Goal: Task Accomplishment & Management: Manage account settings

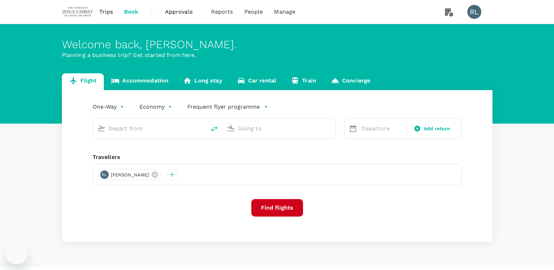
type input "Kota Kinabalu Intl (BKI)"
type input "Tawau (TWU)"
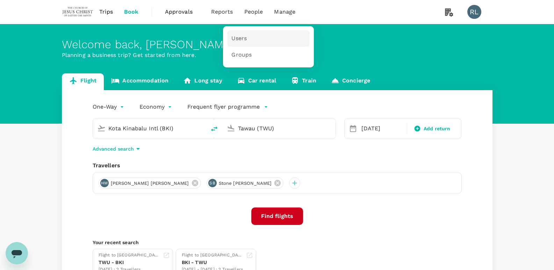
click at [239, 35] on span "Users" at bounding box center [238, 39] width 15 height 8
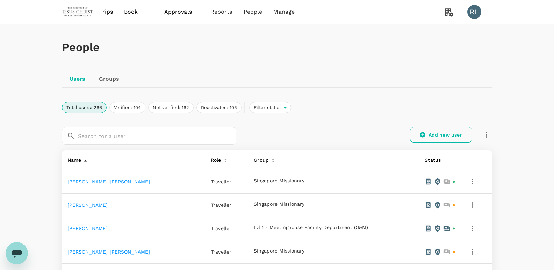
click at [430, 135] on link "Add new user" at bounding box center [441, 134] width 62 height 15
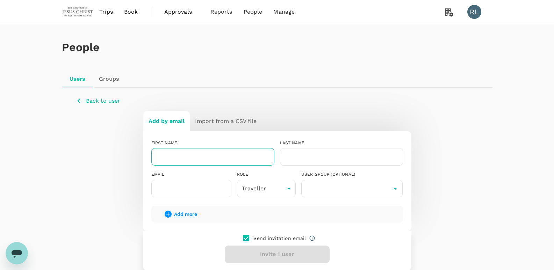
click at [217, 156] on input "text" at bounding box center [212, 156] width 123 height 17
click at [184, 156] on input "text" at bounding box center [212, 156] width 123 height 17
paste input "Tiffani Jia Qian"
type input "Tiffani Jia Qian"
click at [305, 157] on input "text" at bounding box center [341, 156] width 123 height 17
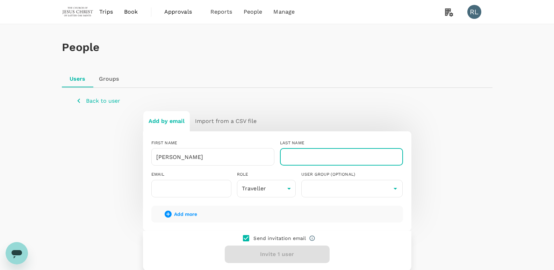
paste input "Tan"
type input "Tan"
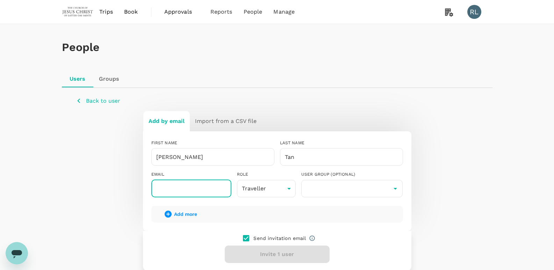
click at [179, 190] on input "text" at bounding box center [191, 188] width 80 height 17
click at [212, 187] on input "text" at bounding box center [191, 188] width 80 height 17
paste input "tiffani.tan@missionary.org"
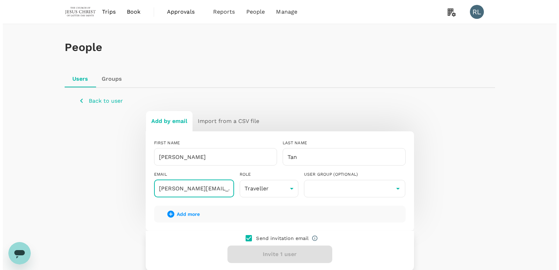
scroll to position [0, 1]
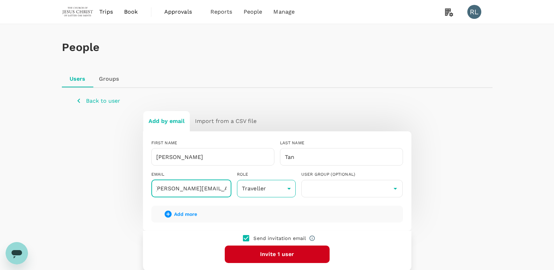
type input "tiffani.tan@missionary.org"
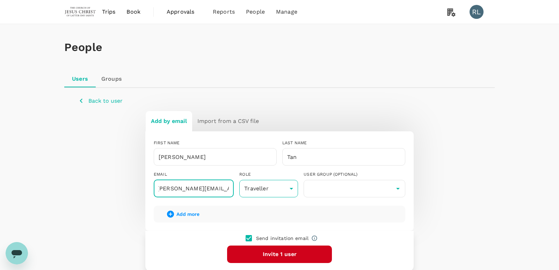
click at [288, 188] on body "Trips Book Approvals 0 Reports People Manage RL People Users Groups Back to use…" at bounding box center [279, 168] width 559 height 336
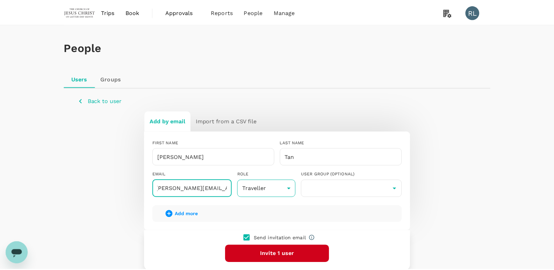
scroll to position [0, 0]
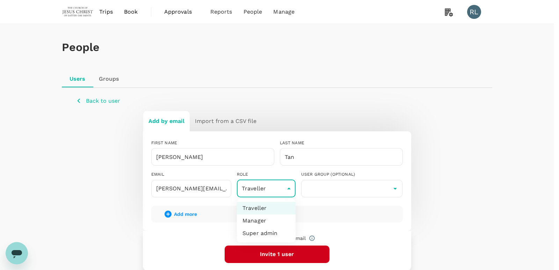
click at [288, 188] on div at bounding box center [279, 135] width 559 height 270
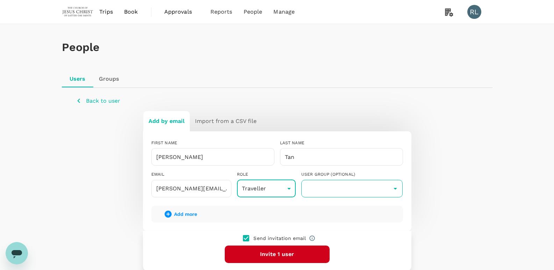
click at [329, 187] on input "text" at bounding box center [352, 188] width 98 height 13
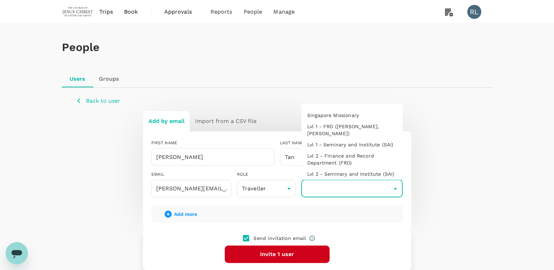
click at [334, 114] on li "Singapore Missionary" at bounding box center [352, 115] width 101 height 11
type input "Singapore Missionary"
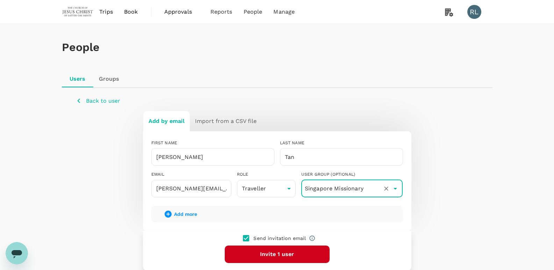
click at [247, 238] on input "checkbox" at bounding box center [246, 238] width 15 height 15
checkbox input "false"
click at [279, 252] on button "Add 1 user" at bounding box center [277, 254] width 105 height 17
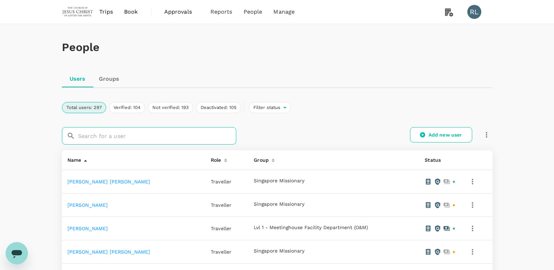
click at [139, 135] on input "text" at bounding box center [157, 135] width 158 height 17
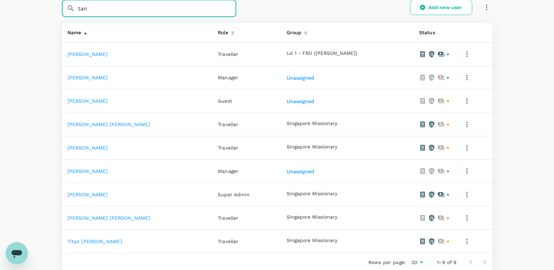
scroll to position [140, 0]
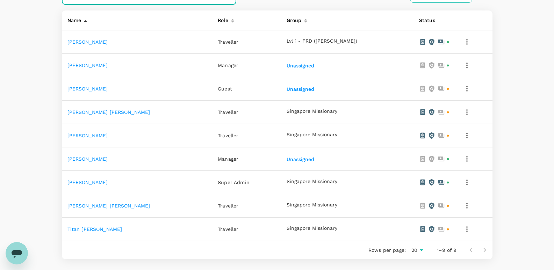
type input "tan"
click at [81, 206] on link "Tiffani Jia Qian Tan" at bounding box center [108, 206] width 83 height 6
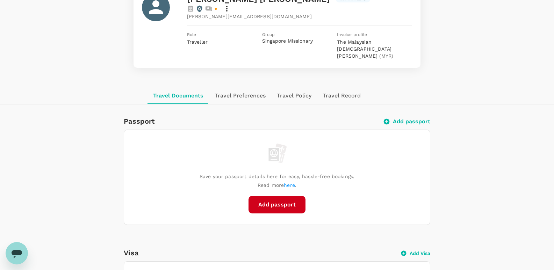
scroll to position [105, 0]
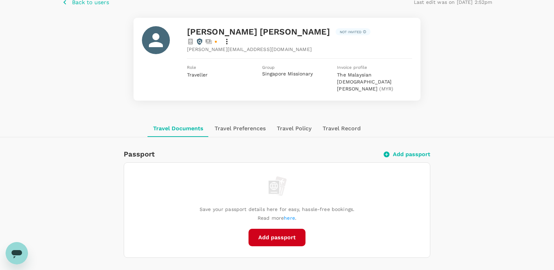
scroll to position [0, 0]
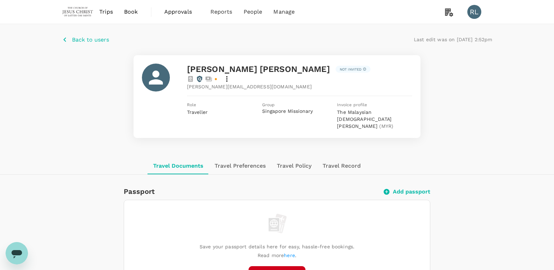
click at [76, 38] on span "Back to users" at bounding box center [90, 39] width 37 height 7
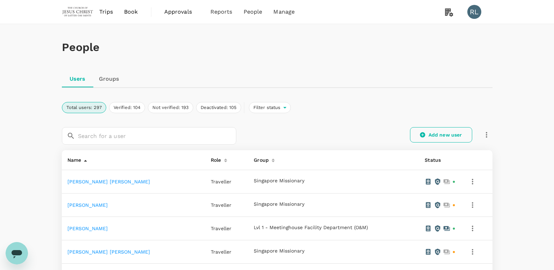
click at [428, 134] on link "Add new user" at bounding box center [441, 134] width 62 height 15
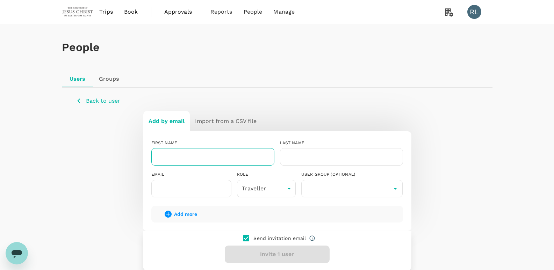
click at [187, 157] on input "text" at bounding box center [212, 156] width 123 height 17
paste input "Wilson"
type input "Wilson"
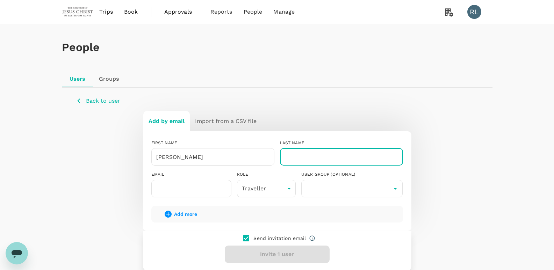
click at [307, 153] on input "text" at bounding box center [341, 156] width 123 height 17
paste input "Hailey Alexa"
type input "Hailey Alexa"
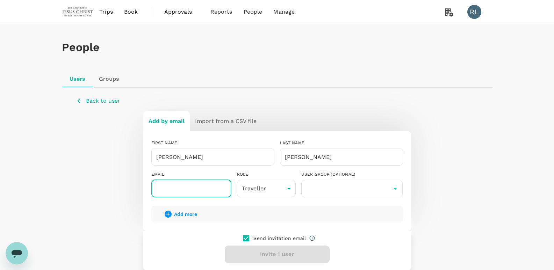
click at [194, 185] on input "text" at bounding box center [191, 188] width 80 height 17
paste input "[PERSON_NAME][EMAIL_ADDRESS][PERSON_NAME][DOMAIN_NAME]"
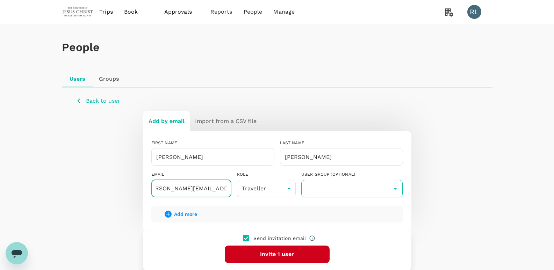
type input "wilson.hailey@missionary.org"
click at [336, 186] on input "text" at bounding box center [352, 188] width 98 height 13
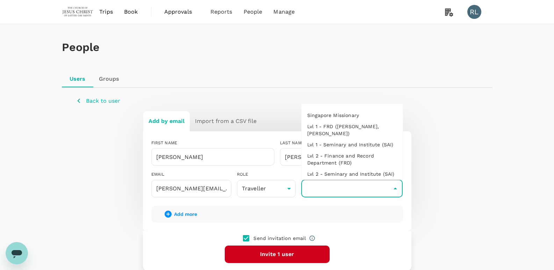
click at [344, 113] on li "Singapore Missionary" at bounding box center [352, 115] width 101 height 11
type input "Singapore Missionary"
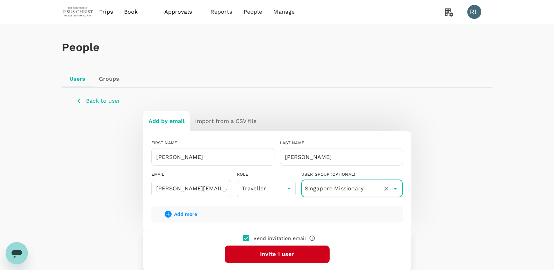
click at [247, 237] on input "checkbox" at bounding box center [246, 238] width 15 height 15
checkbox input "false"
click at [280, 254] on button "Add 1 user" at bounding box center [277, 254] width 105 height 17
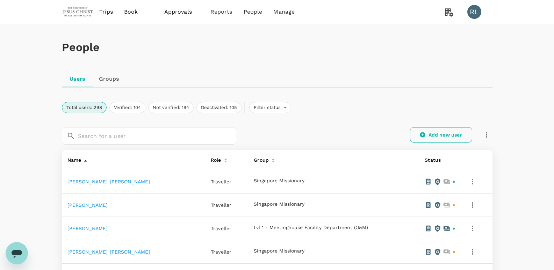
click at [438, 134] on link "Add new user" at bounding box center [441, 134] width 62 height 15
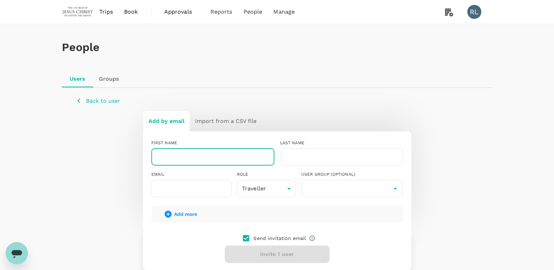
click at [196, 157] on input "text" at bounding box center [212, 156] width 123 height 17
paste input "Perkins"
type input "Perkins"
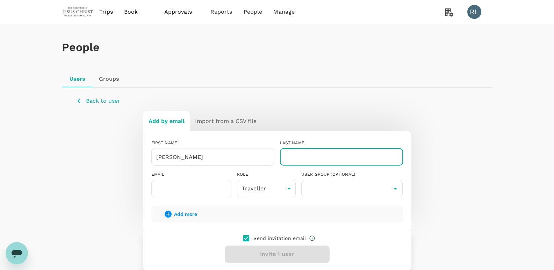
click at [337, 156] on input "text" at bounding box center [341, 156] width 123 height 17
paste input "Emily Nicole"
type input "Emily Nicole"
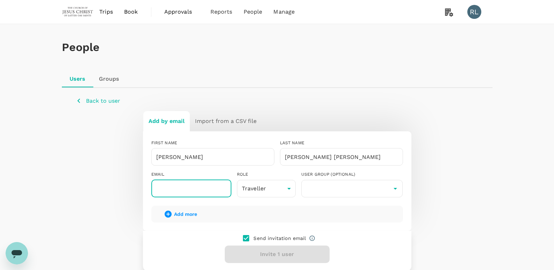
drag, startPoint x: 207, startPoint y: 187, endPoint x: 212, endPoint y: 190, distance: 5.5
click at [207, 187] on input "text" at bounding box center [191, 188] width 80 height 17
click at [212, 188] on input "text" at bounding box center [191, 188] width 80 height 17
paste input "emily.perkins@missionary.org"
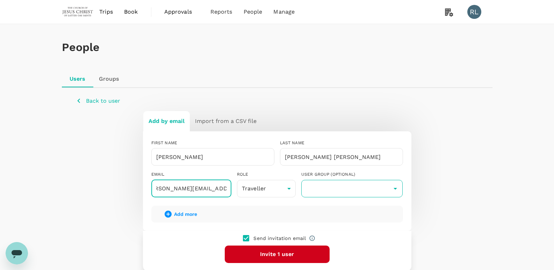
type input "emily.perkins@missionary.org"
click at [320, 191] on input "text" at bounding box center [352, 188] width 98 height 13
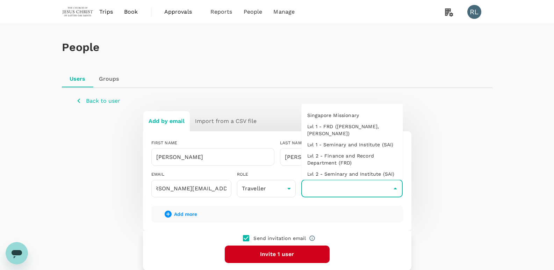
scroll to position [0, 0]
click at [341, 116] on li "Singapore Missionary" at bounding box center [352, 115] width 101 height 11
type input "Singapore Missionary"
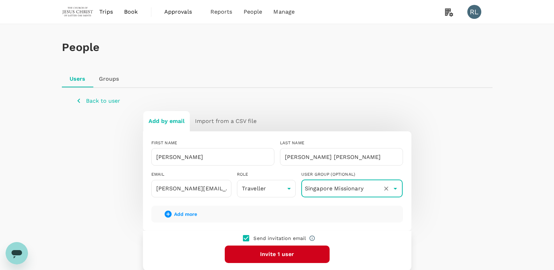
click at [247, 236] on input "checkbox" at bounding box center [246, 238] width 15 height 15
checkbox input "false"
click at [279, 255] on button "Add 1 user" at bounding box center [277, 254] width 105 height 17
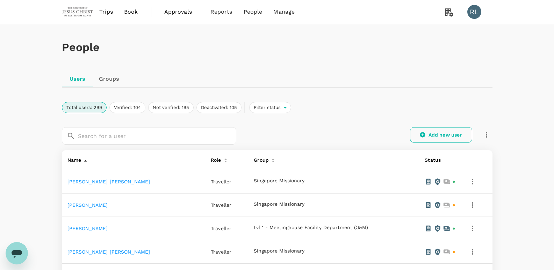
click at [433, 133] on link "Add new user" at bounding box center [441, 134] width 62 height 15
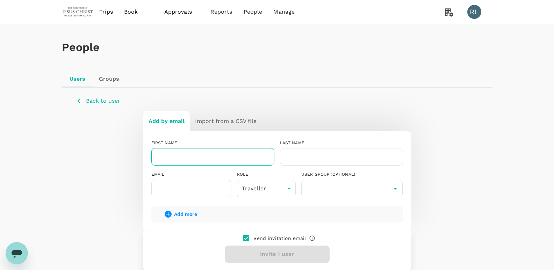
click at [210, 155] on input "text" at bounding box center [212, 156] width 123 height 17
paste input "[PERSON_NAME]"
type input "[PERSON_NAME]"
click at [298, 157] on input "text" at bounding box center [341, 156] width 123 height 17
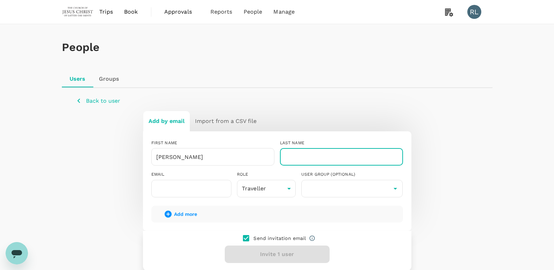
paste input "[PERSON_NAME]"
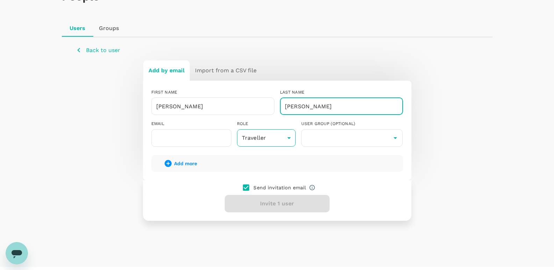
scroll to position [66, 0]
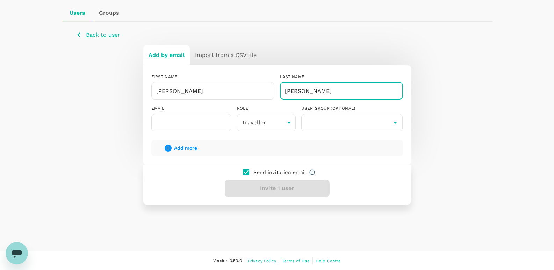
type input "[PERSON_NAME]"
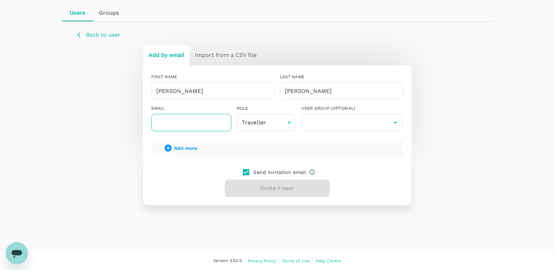
click at [174, 122] on input "text" at bounding box center [191, 122] width 80 height 17
paste input "[EMAIL_ADDRESS][PERSON_NAME][DOMAIN_NAME]"
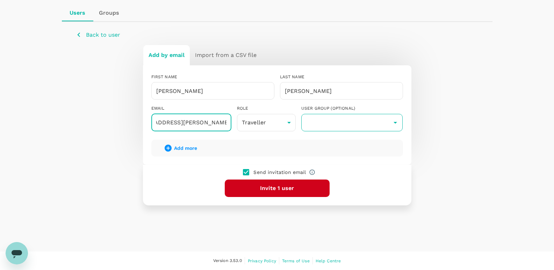
type input "[EMAIL_ADDRESS][PERSON_NAME][DOMAIN_NAME]"
click at [332, 123] on input "text" at bounding box center [352, 122] width 98 height 13
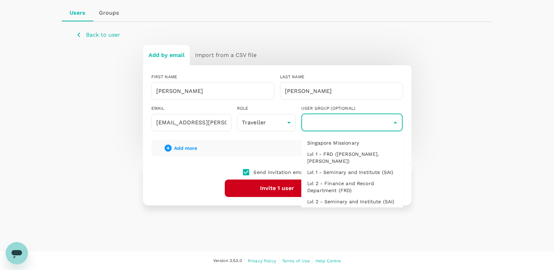
click at [336, 143] on li "Singapore Missionary" at bounding box center [352, 142] width 101 height 11
type input "Singapore Missionary"
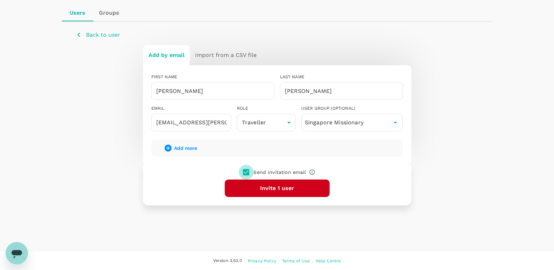
click at [246, 172] on input "checkbox" at bounding box center [246, 172] width 15 height 15
checkbox input "false"
click at [267, 187] on button "Add 1 user" at bounding box center [277, 188] width 105 height 17
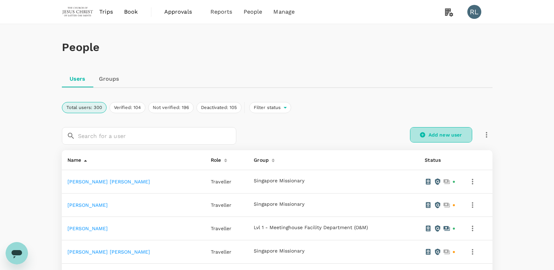
click at [434, 134] on link "Add new user" at bounding box center [441, 134] width 62 height 15
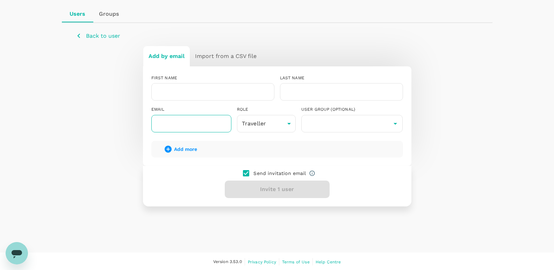
scroll to position [66, 0]
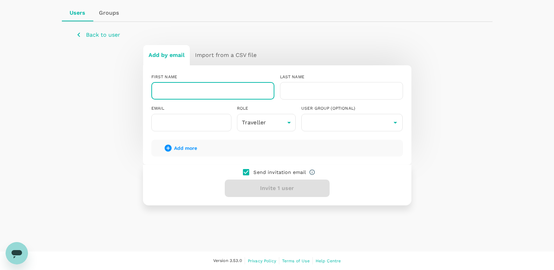
click at [189, 89] on input "text" at bounding box center [212, 90] width 123 height 17
click at [91, 33] on p "Back to user" at bounding box center [103, 35] width 34 height 8
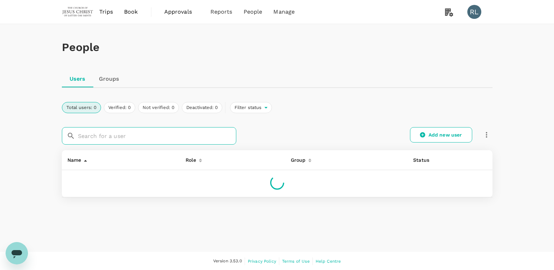
click at [131, 134] on input "text" at bounding box center [157, 135] width 158 height 17
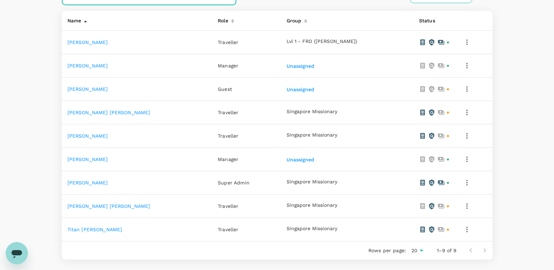
scroll to position [140, 0]
type input "tan"
click at [99, 205] on link "[PERSON_NAME] [PERSON_NAME]" at bounding box center [108, 206] width 83 height 6
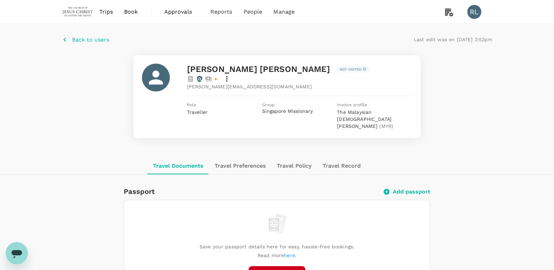
click at [231, 75] on icon at bounding box center [227, 79] width 8 height 8
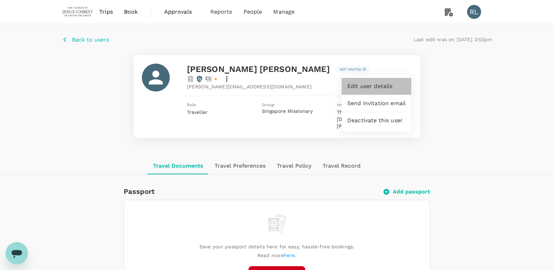
click at [374, 85] on span "Edit user details" at bounding box center [377, 86] width 58 height 8
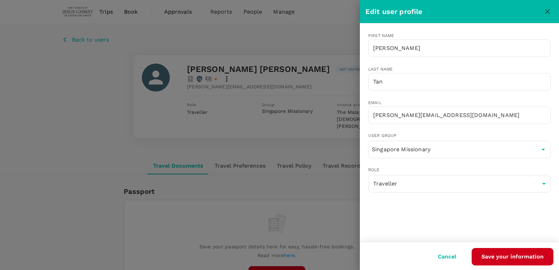
click at [452, 254] on button "Cancel" at bounding box center [447, 256] width 38 height 17
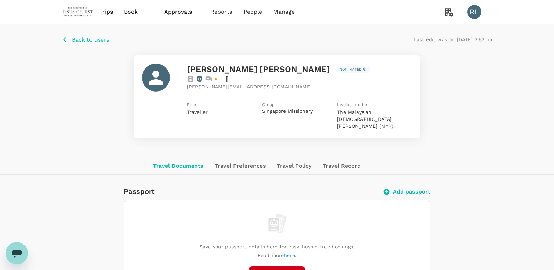
click at [84, 40] on span "Back to users" at bounding box center [90, 39] width 37 height 7
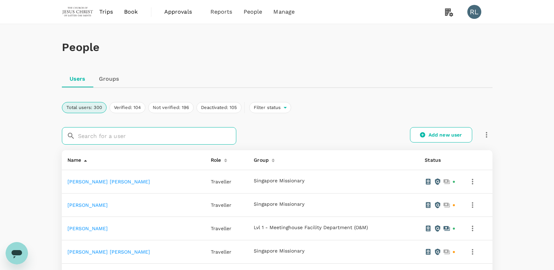
click at [106, 135] on input "text" at bounding box center [157, 135] width 158 height 17
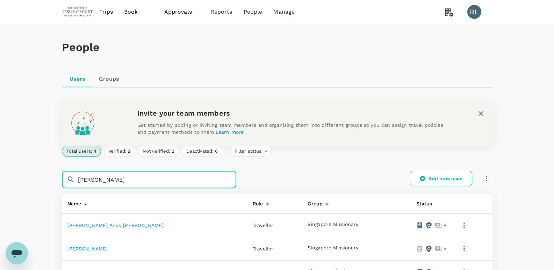
scroll to position [35, 0]
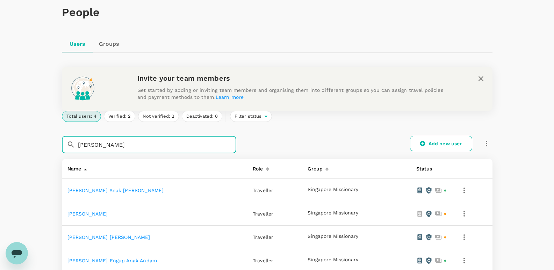
type input "wilson"
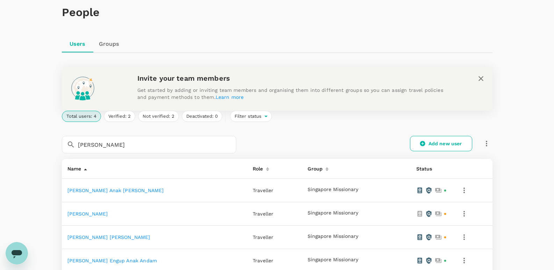
click at [103, 214] on link "Wilson Hailey Alexa" at bounding box center [87, 214] width 41 height 6
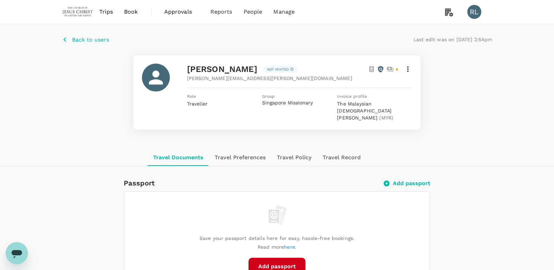
click at [408, 69] on icon at bounding box center [408, 69] width 8 height 8
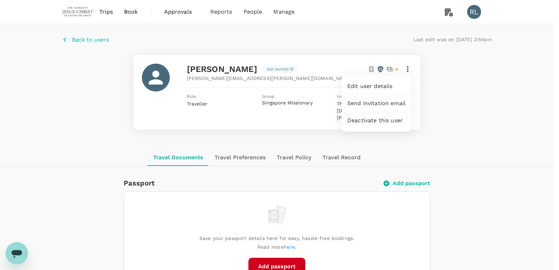
click at [377, 84] on span "Edit user details" at bounding box center [377, 86] width 58 height 8
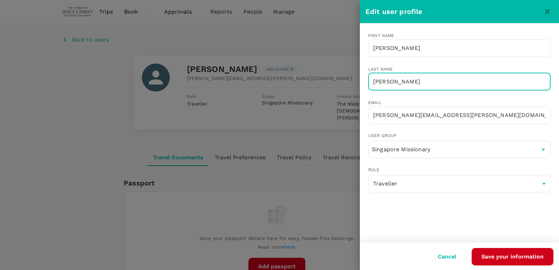
drag, startPoint x: 415, startPoint y: 82, endPoint x: 369, endPoint y: 82, distance: 46.2
click at [369, 82] on input "Hailey Alexa" at bounding box center [460, 81] width 183 height 17
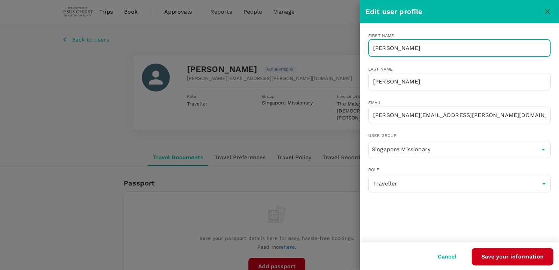
drag, startPoint x: 394, startPoint y: 47, endPoint x: 367, endPoint y: 49, distance: 27.4
click at [369, 50] on input "Wilson" at bounding box center [460, 48] width 183 height 17
paste input "Hailey Alexa"
type input "Hailey Alexa"
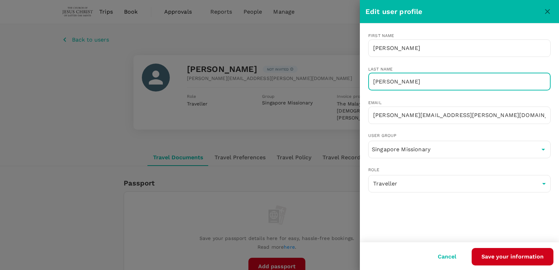
drag, startPoint x: 412, startPoint y: 84, endPoint x: 371, endPoint y: 86, distance: 41.3
click at [371, 86] on input "Hailey Alexa" at bounding box center [460, 81] width 183 height 17
paste input "Wilson"
type input "Wilson"
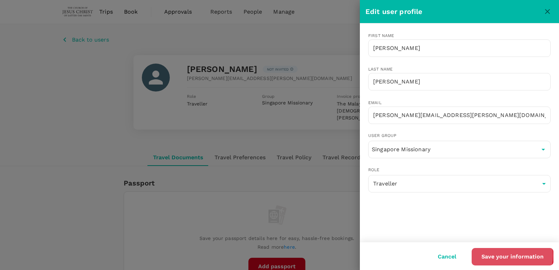
click at [507, 256] on button "Save your information" at bounding box center [513, 256] width 82 height 17
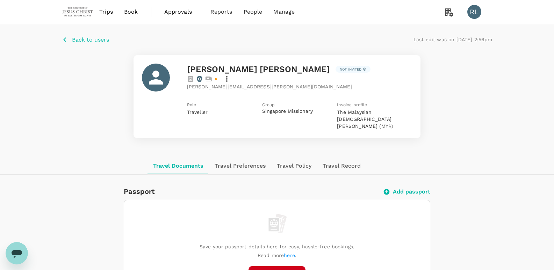
click at [75, 38] on span "Back to users" at bounding box center [90, 39] width 37 height 7
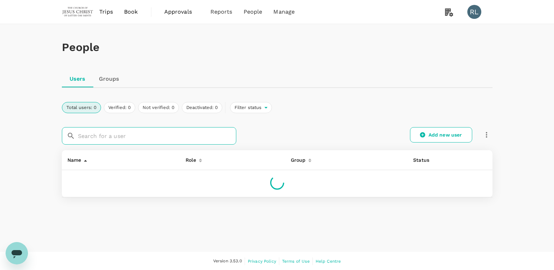
click at [124, 137] on input "text" at bounding box center [157, 135] width 158 height 17
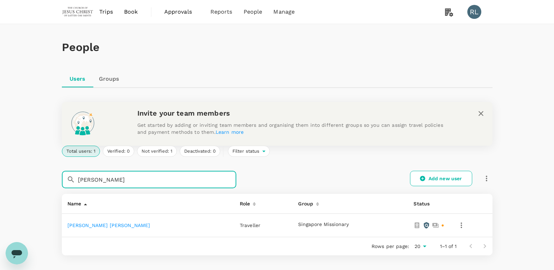
scroll to position [35, 0]
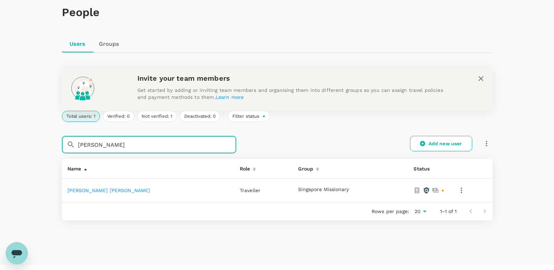
type input "perkins"
click at [101, 191] on link "Perkins Emily Nicole" at bounding box center [108, 191] width 83 height 6
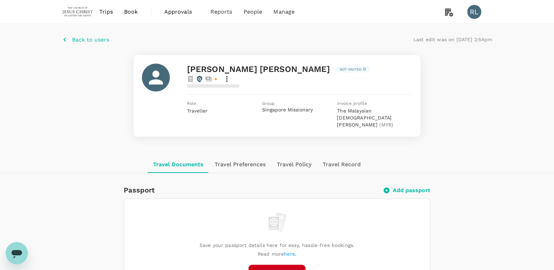
click at [231, 75] on icon at bounding box center [227, 79] width 8 height 8
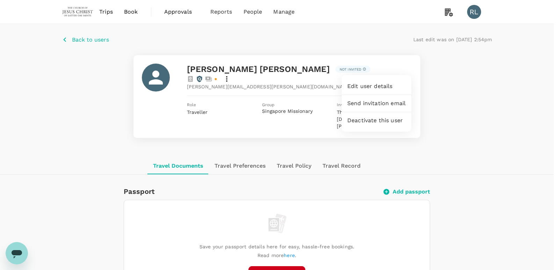
click at [369, 86] on span "Edit user details" at bounding box center [377, 86] width 58 height 8
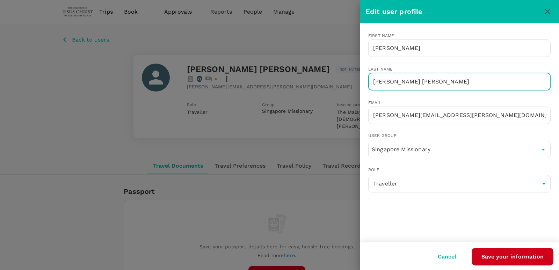
drag, startPoint x: 412, startPoint y: 83, endPoint x: 366, endPoint y: 81, distance: 45.5
click at [366, 81] on div "Last name Emily Nicole ​" at bounding box center [454, 76] width 194 height 45
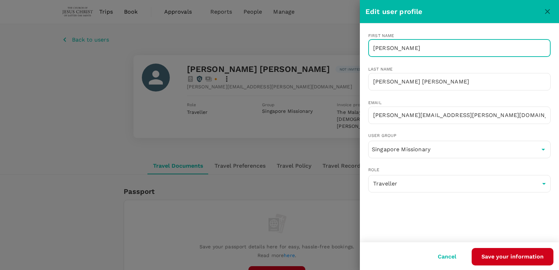
drag, startPoint x: 394, startPoint y: 49, endPoint x: 362, endPoint y: 49, distance: 32.2
click at [362, 49] on div "First name Perkins ​" at bounding box center [454, 43] width 194 height 45
paste input "Emily Nicole"
type input "Emily Nicole"
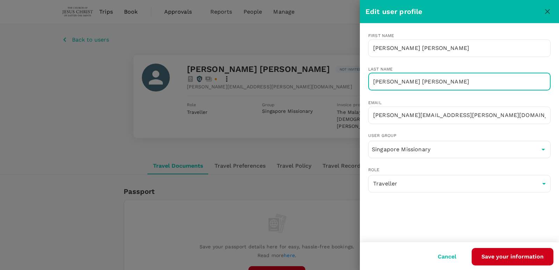
drag, startPoint x: 414, startPoint y: 84, endPoint x: 367, endPoint y: 81, distance: 47.6
click at [367, 81] on div "Last name Emily Nicole ​" at bounding box center [454, 76] width 194 height 45
paste input "Perkins"
type input "Perkins"
click at [519, 255] on button "Save your information" at bounding box center [513, 256] width 82 height 17
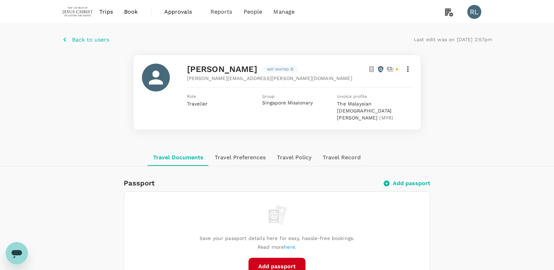
click at [92, 37] on span "Back to users" at bounding box center [90, 39] width 37 height 7
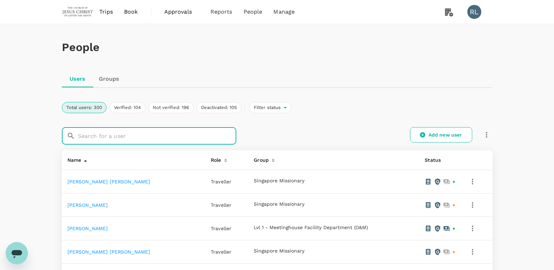
click at [144, 135] on input "text" at bounding box center [157, 135] width 158 height 17
click at [135, 134] on input "text" at bounding box center [157, 135] width 158 height 17
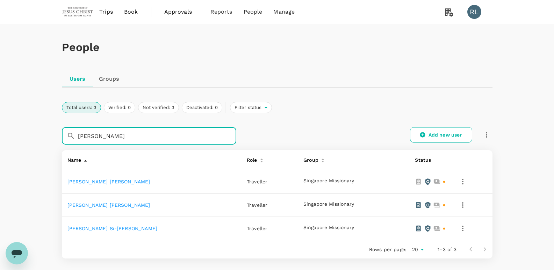
type input "spencer"
click at [105, 183] on link "Spencer Sebastien Gabriel" at bounding box center [108, 182] width 83 height 6
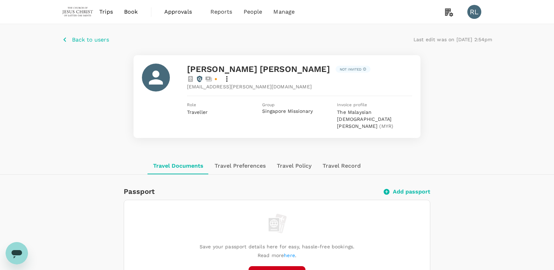
click at [231, 75] on icon at bounding box center [227, 79] width 8 height 8
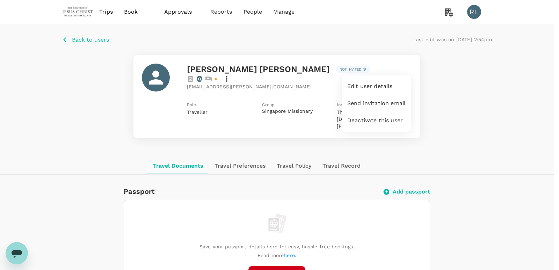
click at [375, 86] on span "Edit user details" at bounding box center [377, 86] width 58 height 8
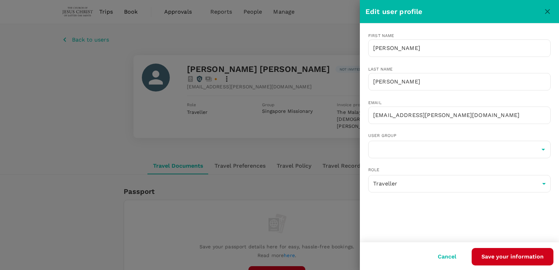
type input "Singapore Missionary"
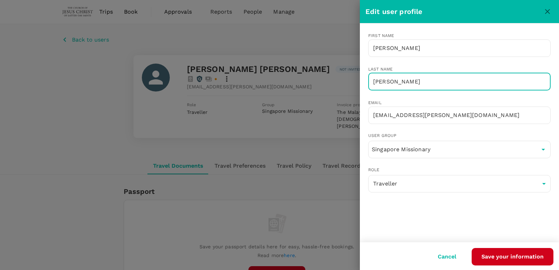
drag, startPoint x: 430, startPoint y: 79, endPoint x: 361, endPoint y: 78, distance: 68.5
click at [361, 78] on div "Last name Sebastien Gabriel ​" at bounding box center [454, 76] width 194 height 45
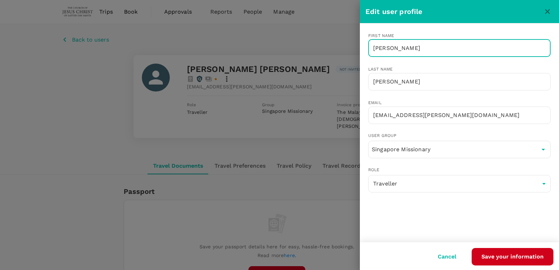
drag, startPoint x: 408, startPoint y: 45, endPoint x: 362, endPoint y: 47, distance: 45.9
click at [365, 48] on div "First name Spencer ​" at bounding box center [454, 43] width 194 height 45
paste input "ebastien Gabriel"
type input "Sebastien Gabriel"
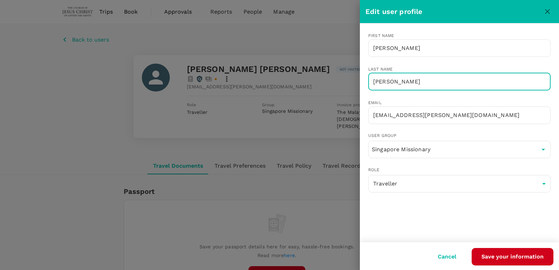
drag, startPoint x: 434, startPoint y: 84, endPoint x: 356, endPoint y: 77, distance: 77.9
click at [358, 78] on div "Edit user profile First name Sebastien Gabriel ​ Last name Sebastien Gabriel ​ …" at bounding box center [279, 135] width 559 height 270
paste input "pencer"
type input "Spencer"
click at [515, 255] on button "Save your information" at bounding box center [513, 256] width 82 height 17
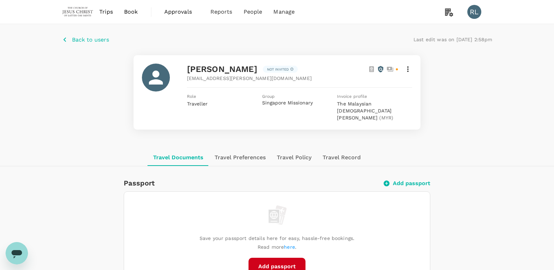
click at [79, 38] on span "Back to users" at bounding box center [90, 39] width 37 height 7
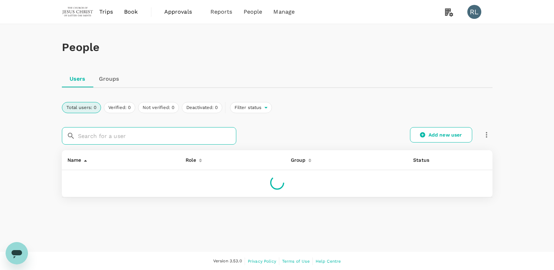
click at [106, 134] on input "text" at bounding box center [157, 135] width 158 height 17
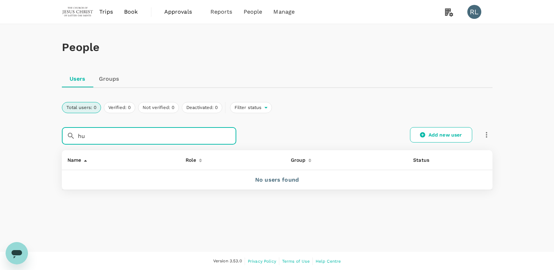
type input "h"
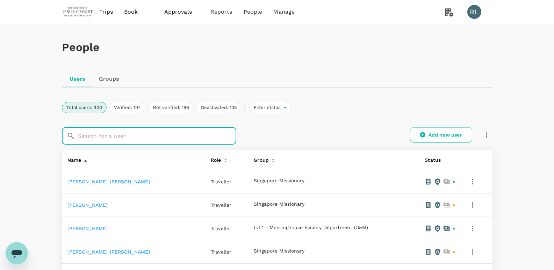
click at [107, 139] on input "text" at bounding box center [157, 135] width 158 height 17
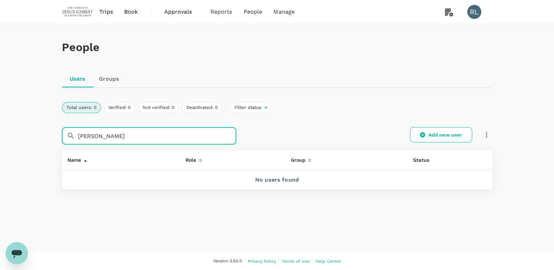
type input "hunsaker"
click at [136, 63] on div "People" at bounding box center [277, 47] width 431 height 47
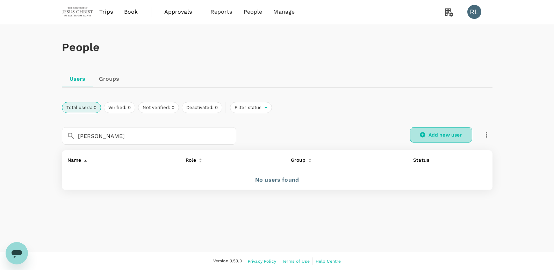
click at [430, 134] on link "Add new user" at bounding box center [441, 134] width 62 height 15
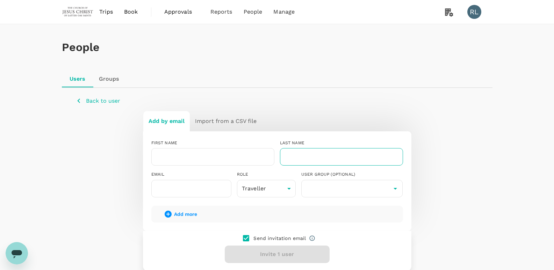
click at [314, 154] on input "text" at bounding box center [341, 156] width 123 height 17
paste input "Hunsaker"
type input "Hunsaker"
click at [200, 156] on input "text" at bounding box center [212, 156] width 123 height 17
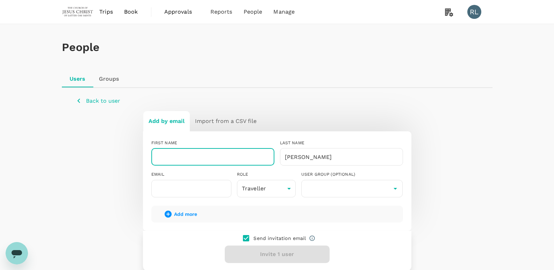
paste input "Abraham George"
type input "Abraham George"
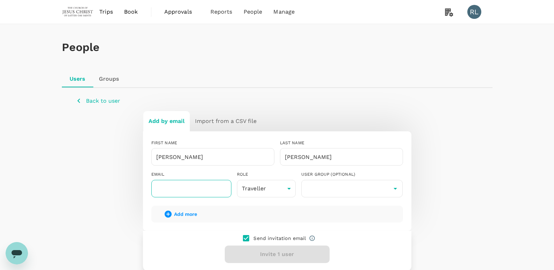
click at [164, 184] on input "text" at bounding box center [191, 188] width 80 height 17
paste input "abraham.hunsaker@missionary.org"
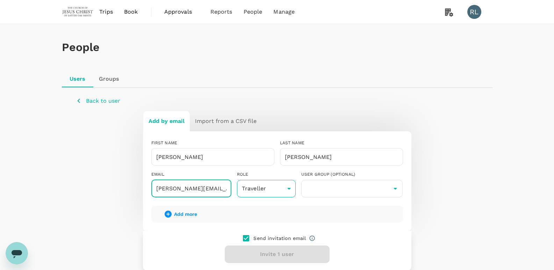
scroll to position [0, 26]
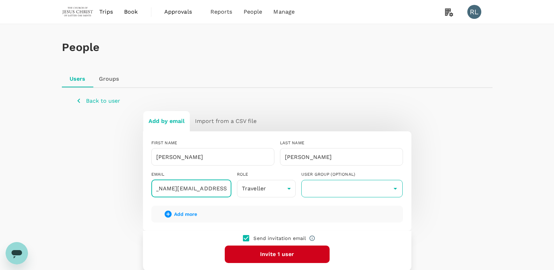
type input "abraham.hunsaker@missionary.org"
click at [327, 189] on input "text" at bounding box center [352, 188] width 98 height 13
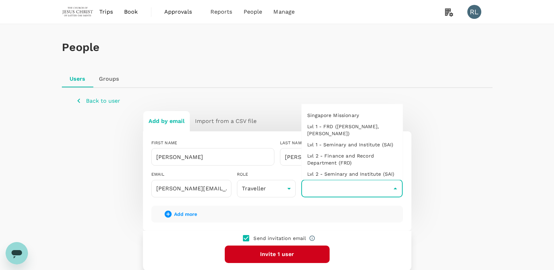
click at [349, 115] on li "Singapore Missionary" at bounding box center [352, 115] width 101 height 11
type input "Singapore Missionary"
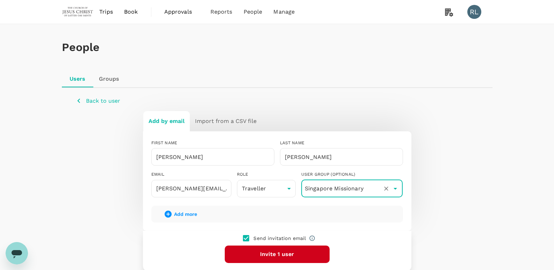
click at [247, 238] on input "checkbox" at bounding box center [246, 238] width 15 height 15
checkbox input "false"
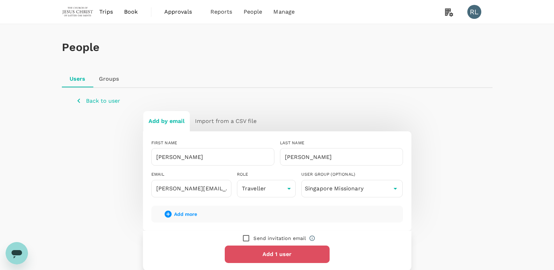
click at [263, 255] on button "Add 1 user" at bounding box center [277, 254] width 105 height 17
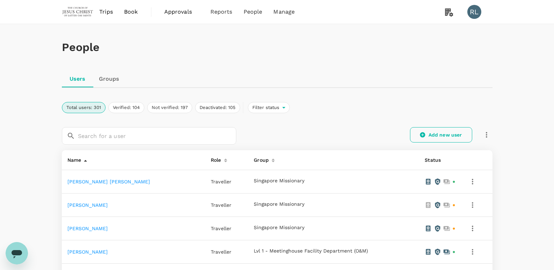
click at [427, 135] on link "Add new user" at bounding box center [441, 134] width 62 height 15
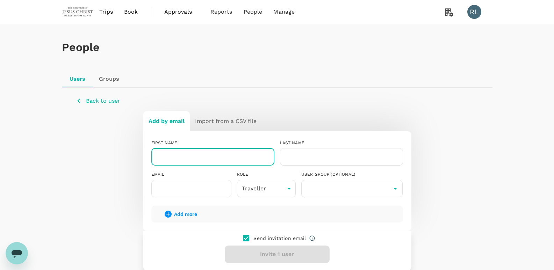
click at [176, 157] on input "text" at bounding box center [212, 156] width 123 height 17
paste input "[PERSON_NAME]"
type input "[PERSON_NAME]"
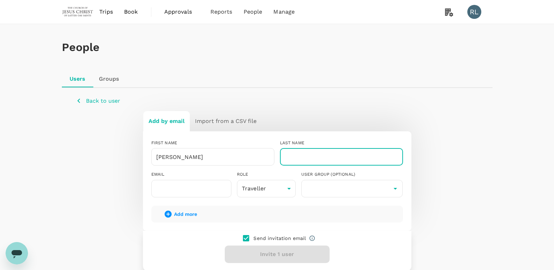
click at [298, 156] on input "text" at bounding box center [341, 156] width 123 height 17
paste input "[PERSON_NAME]"
type input "Lambert"
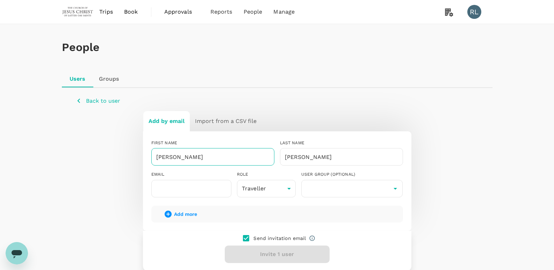
click at [218, 158] on input "Lambert" at bounding box center [212, 156] width 123 height 17
drag, startPoint x: 204, startPoint y: 157, endPoint x: 135, endPoint y: 155, distance: 68.6
click at [139, 157] on div "Add by email Import from a CSV file FIRST NAME Lambert ​ LAST NAME Lambert ​ EM…" at bounding box center [277, 191] width 403 height 161
paste input "Michael Seth"
type input "Michael Seth"
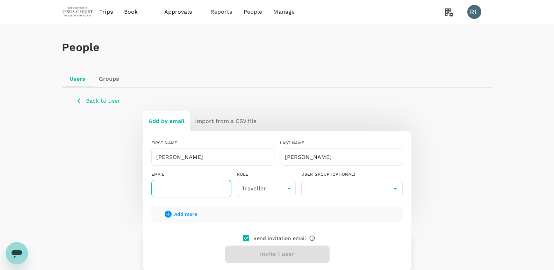
click at [192, 185] on input "text" at bounding box center [191, 188] width 80 height 17
paste input "michael.lambert@missionary.org"
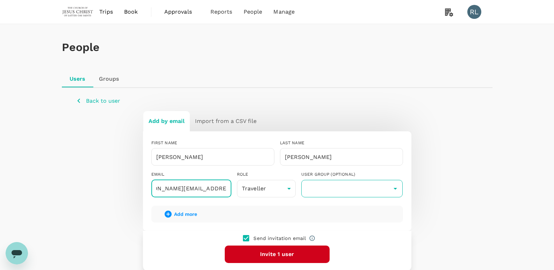
type input "michael.lambert@missionary.org"
click at [358, 189] on input "text" at bounding box center [352, 188] width 98 height 13
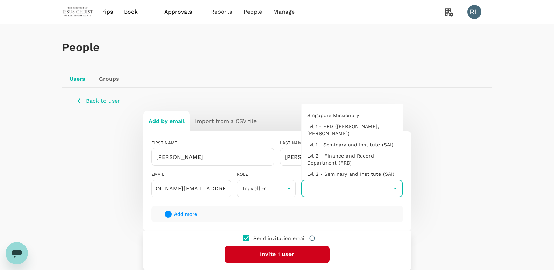
scroll to position [0, 0]
click at [342, 115] on li "Singapore Missionary" at bounding box center [352, 115] width 101 height 11
type input "Singapore Missionary"
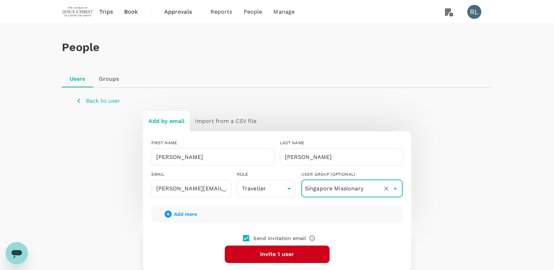
click at [250, 237] on input "checkbox" at bounding box center [246, 238] width 15 height 15
checkbox input "false"
click at [267, 253] on button "Add 1 user" at bounding box center [277, 254] width 105 height 17
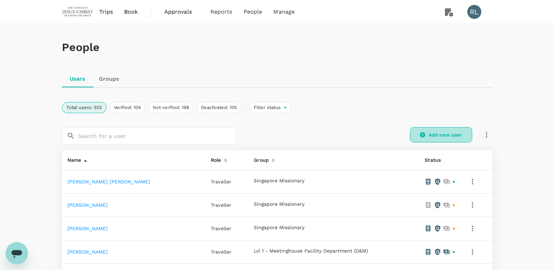
click at [435, 134] on link "Add new user" at bounding box center [441, 134] width 62 height 15
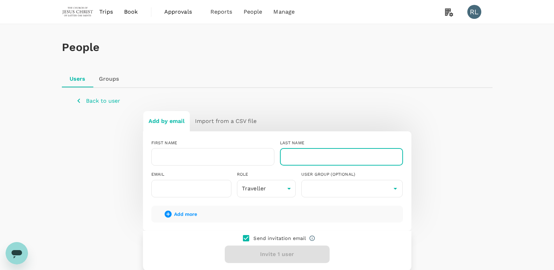
click at [296, 155] on input "text" at bounding box center [341, 156] width 123 height 17
paste input "Limbie"
type input "Limbie"
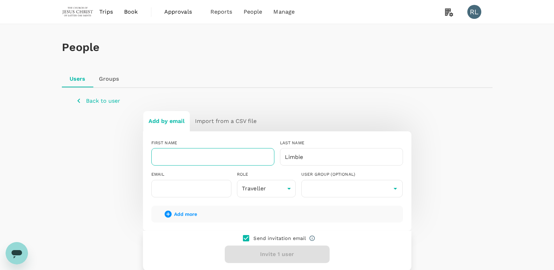
click at [236, 164] on input "text" at bounding box center [212, 156] width 123 height 17
paste input "Lawrence Hilary Bana Anak"
type input "Lawrence Hilary Bana Anak"
click at [178, 184] on input "text" at bounding box center [191, 188] width 80 height 17
paste input "lawrence.limbie@missionary.org"
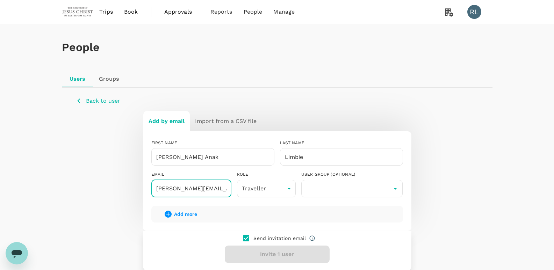
scroll to position [0, 18]
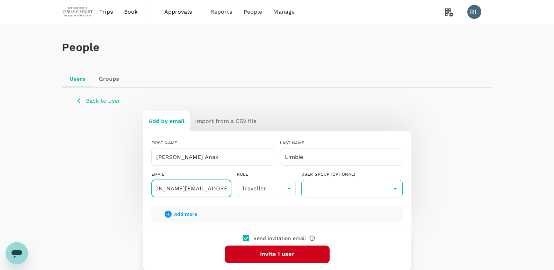
type input "lawrence.limbie@missionary.org"
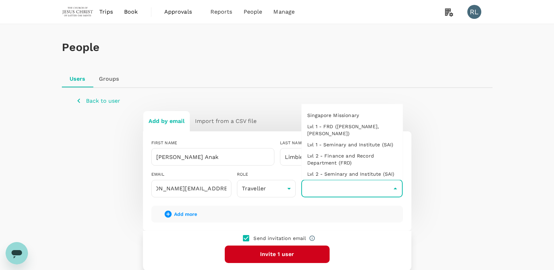
click at [339, 194] on input "text" at bounding box center [352, 188] width 98 height 13
click at [349, 116] on li "Singapore Missionary" at bounding box center [352, 115] width 101 height 11
type input "Singapore Missionary"
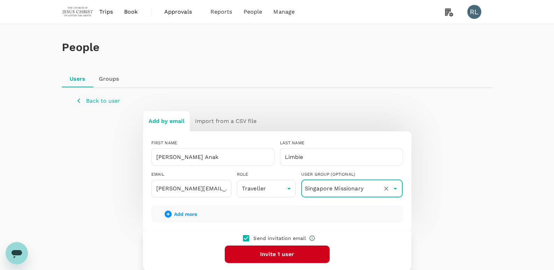
click at [248, 237] on input "checkbox" at bounding box center [246, 238] width 15 height 15
checkbox input "false"
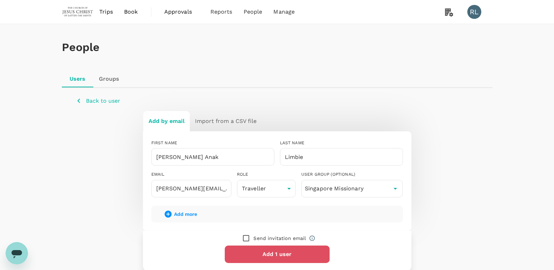
click at [279, 255] on button "Add 1 user" at bounding box center [277, 254] width 105 height 17
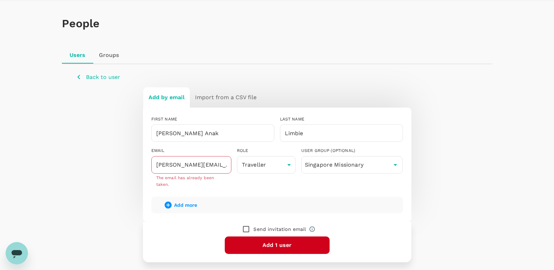
scroll to position [35, 0]
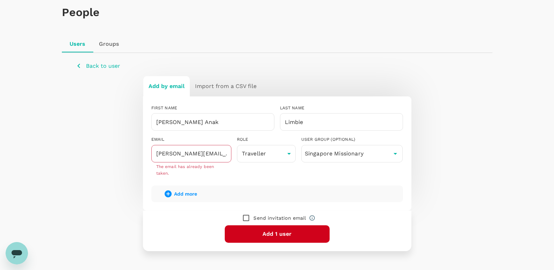
click at [98, 66] on p "Back to user" at bounding box center [103, 66] width 34 height 8
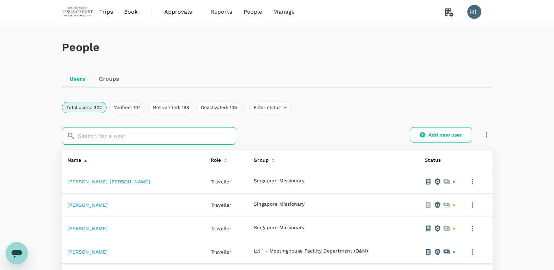
click at [164, 138] on input "text" at bounding box center [157, 135] width 158 height 17
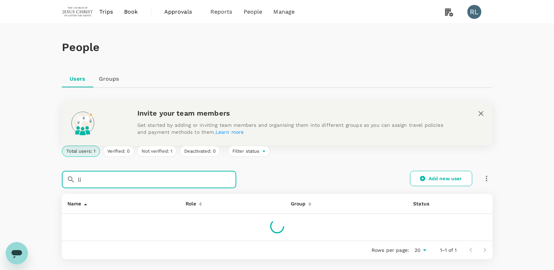
type input "l"
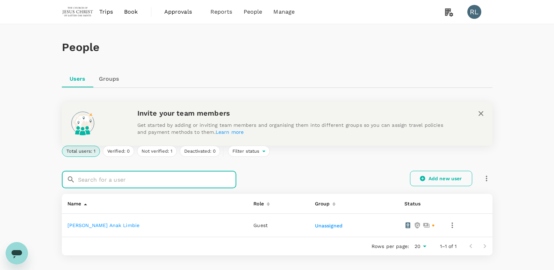
click at [450, 178] on link "Add new user" at bounding box center [441, 178] width 62 height 15
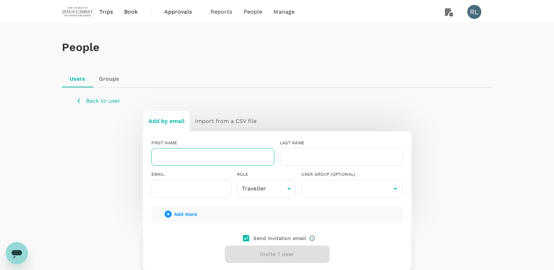
click at [188, 154] on input "text" at bounding box center [212, 156] width 123 height 17
paste input "[PERSON_NAME]"
type input "[PERSON_NAME]"
click at [311, 158] on input "text" at bounding box center [341, 156] width 123 height 17
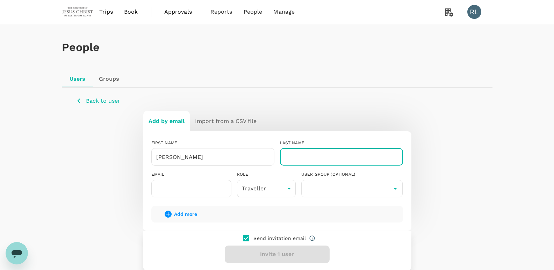
paste input "[GEOGRAPHIC_DATA]"
type input "[GEOGRAPHIC_DATA]"
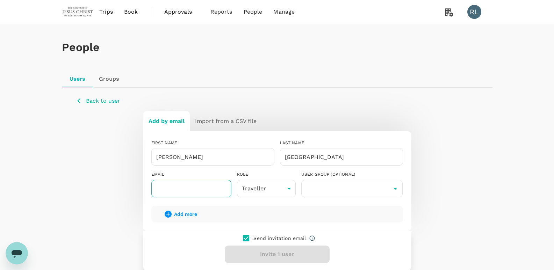
click at [178, 191] on input "text" at bounding box center [191, 188] width 80 height 17
paste input "[PERSON_NAME][EMAIL_ADDRESS][PERSON_NAME][DOMAIN_NAME]"
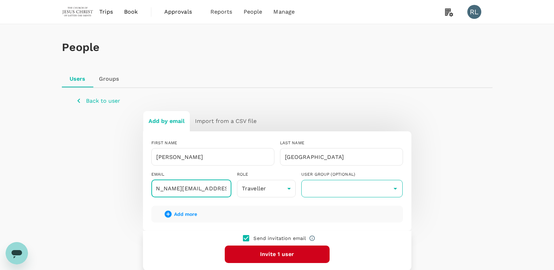
type input "[PERSON_NAME][EMAIL_ADDRESS][PERSON_NAME][DOMAIN_NAME]"
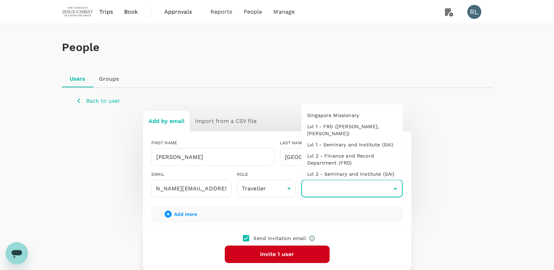
click at [345, 189] on input "text" at bounding box center [352, 188] width 98 height 13
click at [349, 117] on li "Singapore Missionary" at bounding box center [352, 115] width 101 height 11
type input "Singapore Missionary"
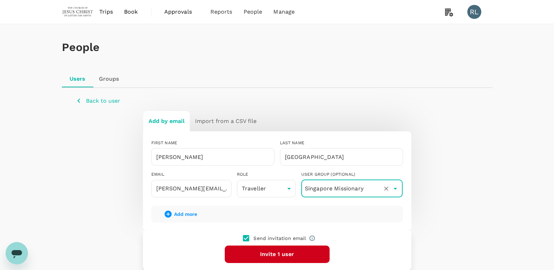
click at [247, 236] on input "checkbox" at bounding box center [246, 238] width 15 height 15
checkbox input "false"
click at [259, 254] on button "Add 1 user" at bounding box center [277, 254] width 105 height 17
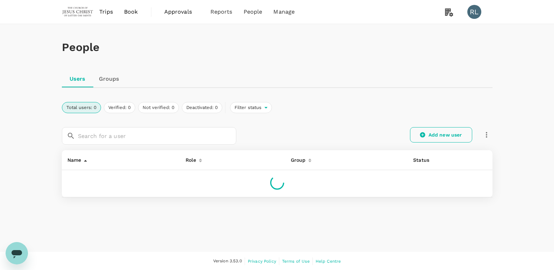
click at [424, 133] on icon at bounding box center [422, 135] width 5 height 5
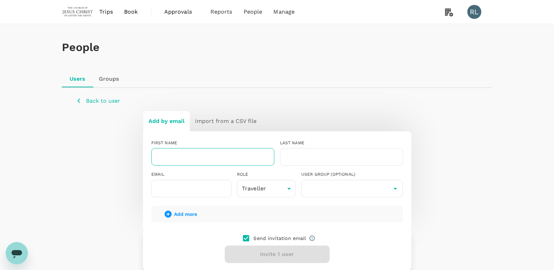
click at [174, 156] on input "text" at bounding box center [212, 156] width 123 height 17
paste input "[GEOGRAPHIC_DATA]"
type input "[GEOGRAPHIC_DATA]"
click at [306, 155] on input "text" at bounding box center [341, 156] width 123 height 17
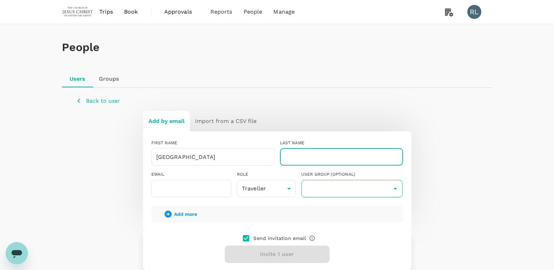
paste input "Young"
type input "Young"
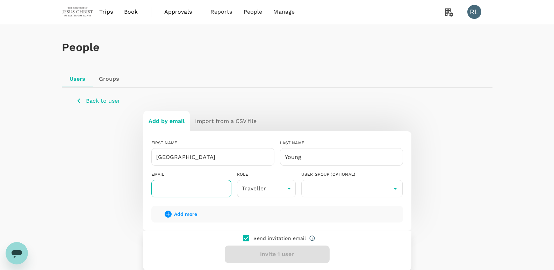
click at [186, 187] on input "text" at bounding box center [191, 188] width 80 height 17
paste input "brooklyn.young@missionary.org"
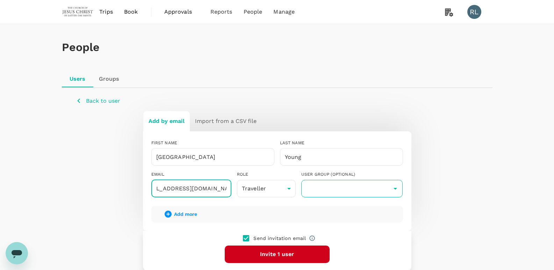
type input "brooklyn.young@missionary.org"
click at [337, 189] on input "text" at bounding box center [352, 188] width 98 height 13
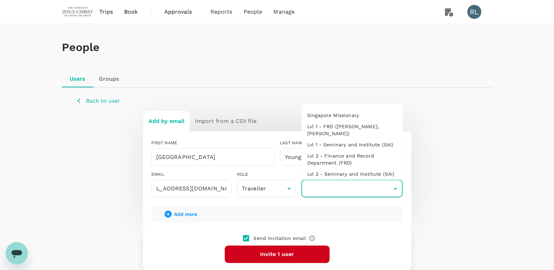
scroll to position [0, 0]
click at [334, 113] on li "Singapore Missionary" at bounding box center [352, 115] width 101 height 11
type input "Singapore Missionary"
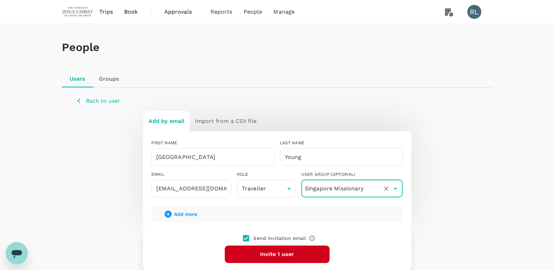
click at [246, 237] on input "checkbox" at bounding box center [246, 238] width 15 height 15
checkbox input "false"
click at [264, 253] on button "Add 1 user" at bounding box center [277, 254] width 105 height 17
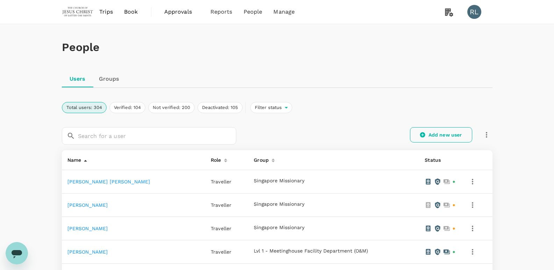
click at [442, 136] on link "Add new user" at bounding box center [441, 134] width 62 height 15
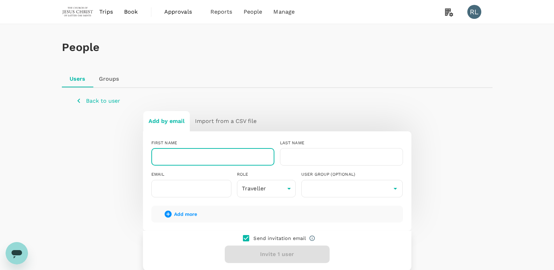
click at [204, 154] on input "text" at bounding box center [212, 156] width 123 height 17
paste input "[PERSON_NAME]"
type input "[PERSON_NAME]"
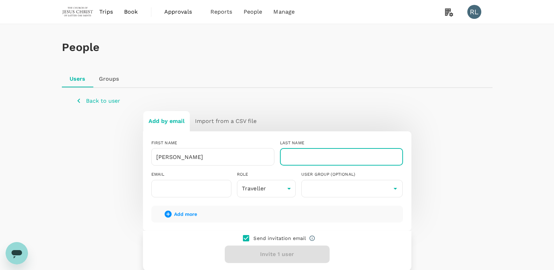
click at [299, 154] on input "text" at bounding box center [341, 156] width 123 height 17
paste input "[DEMOGRAPHIC_DATA]"
type input "[DEMOGRAPHIC_DATA]"
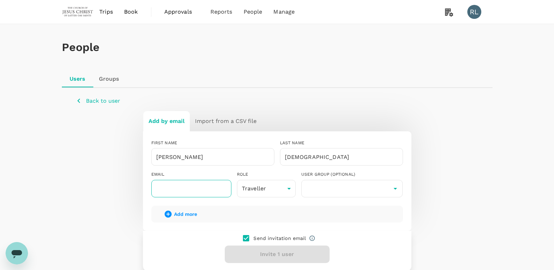
click at [174, 187] on input "text" at bounding box center [191, 188] width 80 height 17
paste input "[EMAIL_ADDRESS][DOMAIN_NAME]"
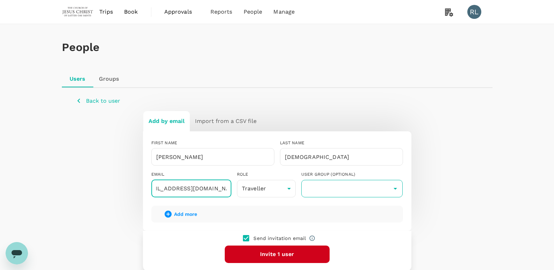
type input "[EMAIL_ADDRESS][DOMAIN_NAME]"
click at [316, 189] on input "text" at bounding box center [352, 188] width 98 height 13
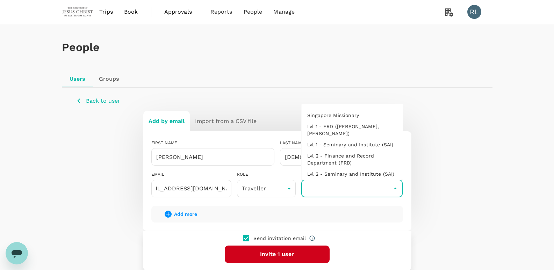
scroll to position [0, 0]
click at [339, 112] on li "Singapore Missionary" at bounding box center [352, 115] width 101 height 11
type input "Singapore Missionary"
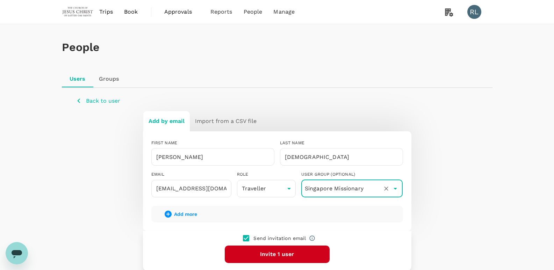
click at [247, 239] on input "checkbox" at bounding box center [246, 238] width 15 height 15
checkbox input "false"
click at [268, 256] on button "Add 1 user" at bounding box center [277, 254] width 105 height 17
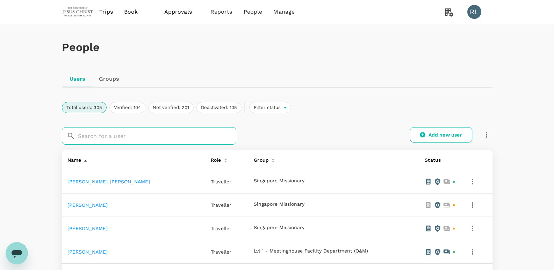
click at [115, 141] on input "text" at bounding box center [157, 135] width 158 height 17
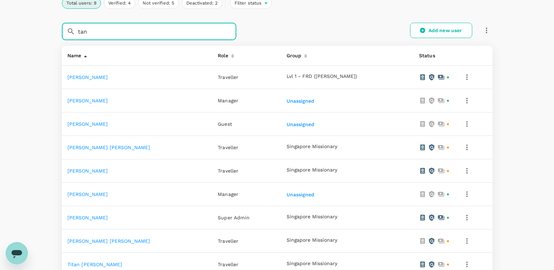
scroll to position [105, 0]
type input "tan"
click at [100, 242] on link "[PERSON_NAME] [PERSON_NAME]" at bounding box center [108, 241] width 83 height 6
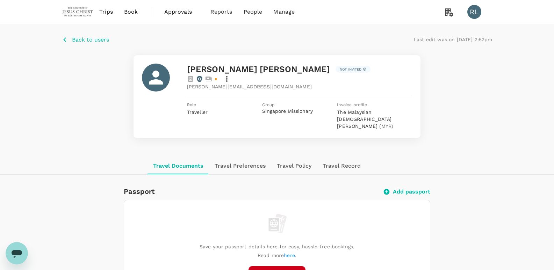
click at [285, 266] on button "Add passport" at bounding box center [277, 274] width 57 height 17
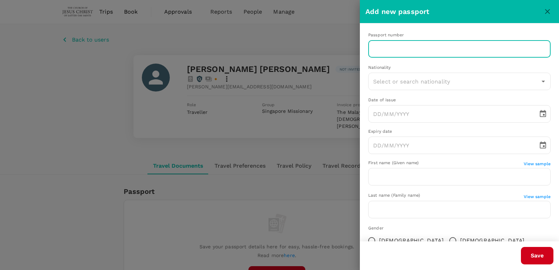
click at [447, 52] on input "text" at bounding box center [460, 48] width 183 height 17
paste input "A14347953"
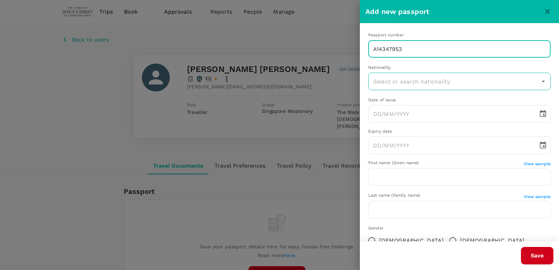
type input "A14347953"
click at [421, 82] on input "text" at bounding box center [455, 81] width 166 height 13
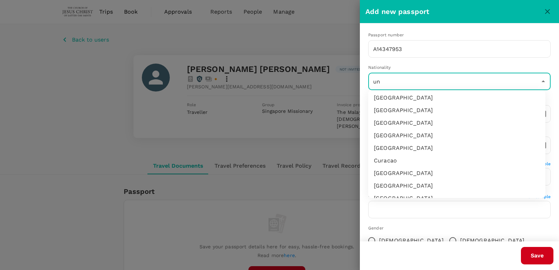
scroll to position [3, 0]
click at [408, 184] on li "[GEOGRAPHIC_DATA]" at bounding box center [457, 184] width 177 height 13
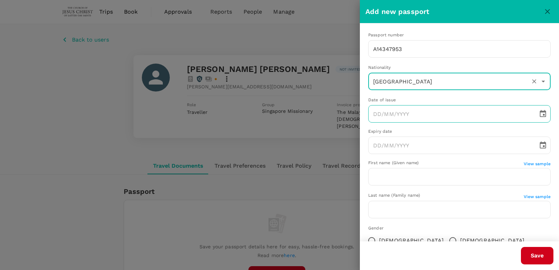
type input "[GEOGRAPHIC_DATA]"
type input "DD/MM/YYYY"
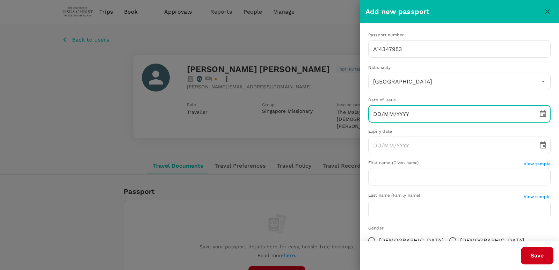
click at [420, 110] on input "DD/MM/YYYY" at bounding box center [451, 113] width 165 height 17
click at [407, 107] on input "DD/MM/YYYY" at bounding box center [451, 113] width 165 height 17
click at [441, 116] on input "DD/MM/YYYY" at bounding box center [451, 113] width 165 height 17
click at [352, 121] on div at bounding box center [279, 135] width 559 height 270
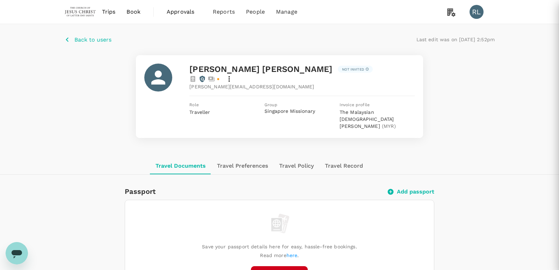
scroll to position [5, 0]
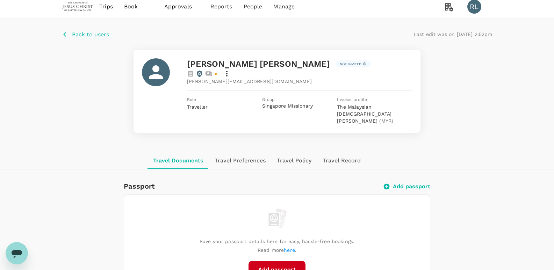
click at [409, 183] on button "Add passport" at bounding box center [408, 186] width 46 height 7
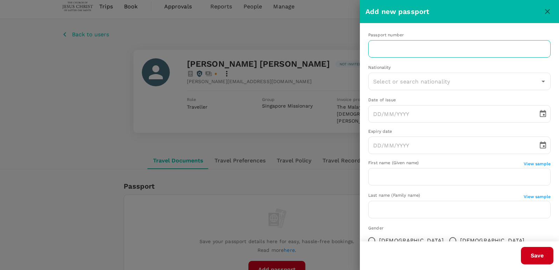
click at [459, 47] on input "text" at bounding box center [460, 48] width 183 height 17
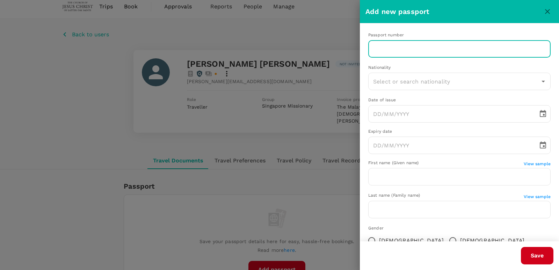
paste input "A14347953"
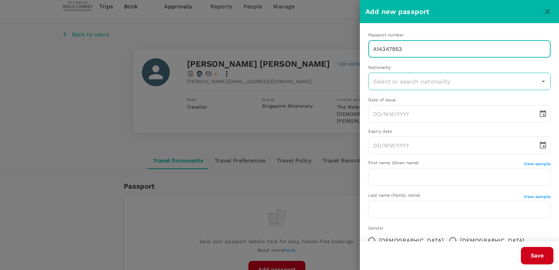
type input "A14347953"
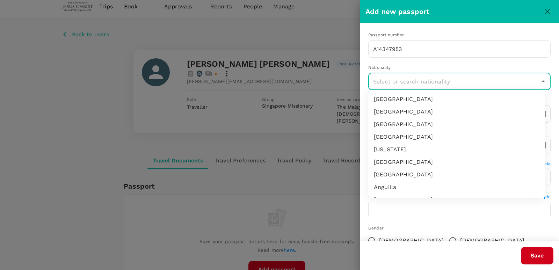
click at [480, 84] on input "text" at bounding box center [455, 81] width 166 height 13
click at [400, 189] on li "[GEOGRAPHIC_DATA]" at bounding box center [457, 187] width 177 height 13
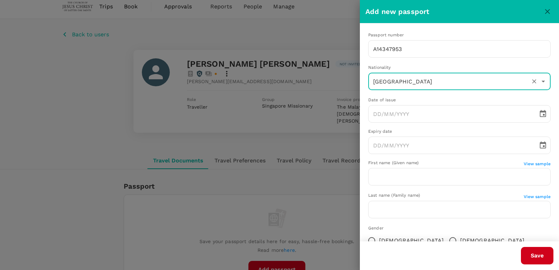
type input "[GEOGRAPHIC_DATA]"
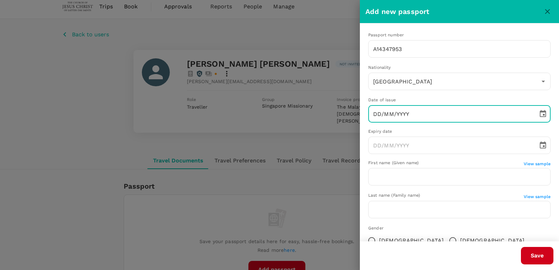
click at [440, 116] on input "DD/MM/YYYY" at bounding box center [451, 113] width 165 height 17
paste input "[DATE]"
type input "[DATE]"
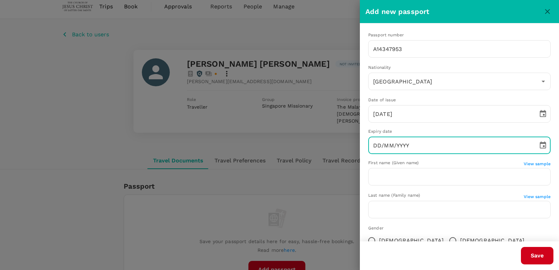
click at [452, 148] on input "DD/MM/YYYY" at bounding box center [451, 145] width 165 height 17
paste input "[DATE]"
type input "[DATE]"
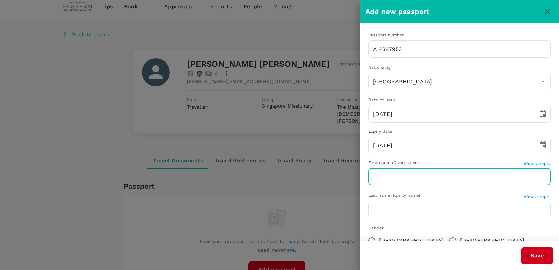
click at [418, 177] on input "text" at bounding box center [460, 176] width 183 height 17
paste input "[PERSON_NAME]"
type input "[PERSON_NAME]"
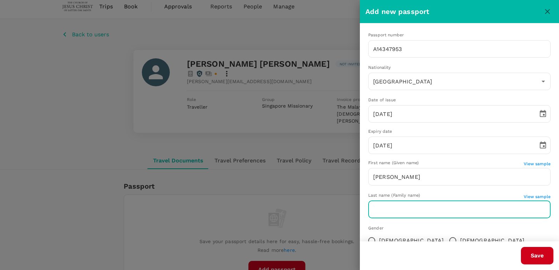
click at [409, 213] on input "text" at bounding box center [460, 209] width 183 height 17
paste input "Tan"
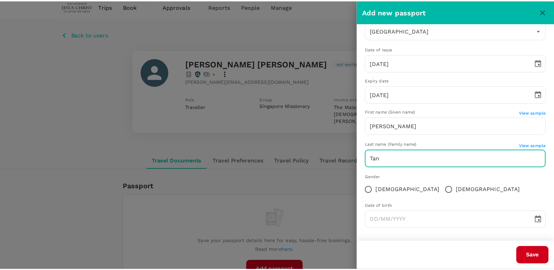
scroll to position [52, 0]
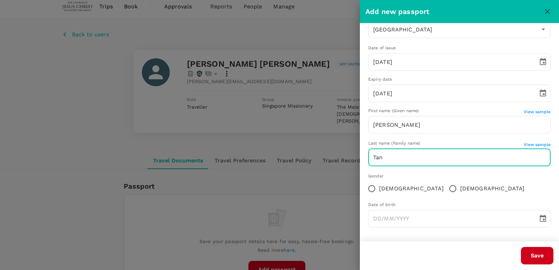
type input "Tan"
click at [372, 191] on input "[DEMOGRAPHIC_DATA]" at bounding box center [372, 188] width 15 height 15
radio input "true"
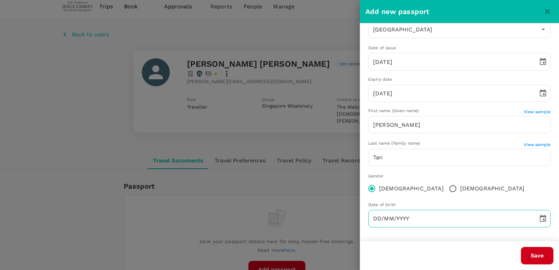
click at [414, 218] on input "DD/MM/YYYY" at bounding box center [451, 218] width 165 height 17
paste input "[DATE]"
type input "[DATE]"
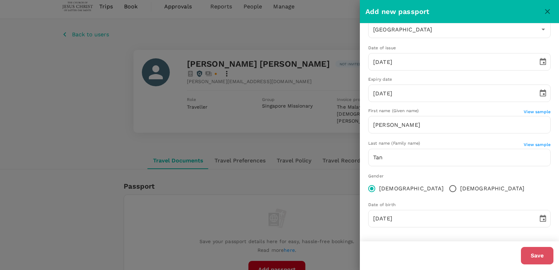
click at [536, 252] on button "Save" at bounding box center [537, 255] width 33 height 17
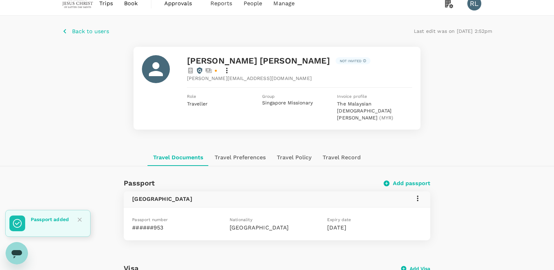
scroll to position [5, 0]
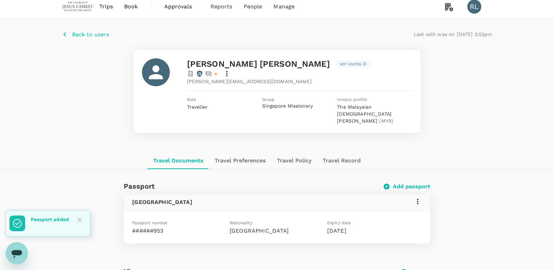
click at [82, 34] on span "Back to users" at bounding box center [90, 34] width 37 height 7
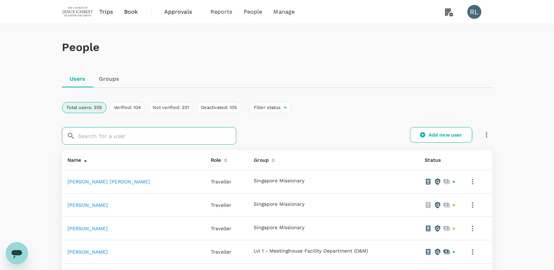
click at [198, 136] on input "text" at bounding box center [157, 135] width 158 height 17
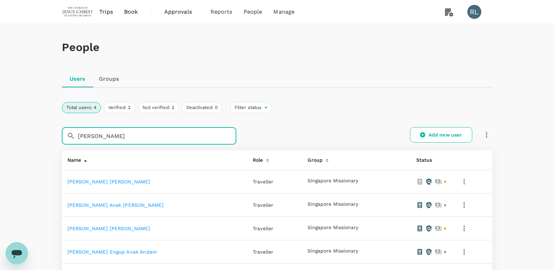
type input "[PERSON_NAME]"
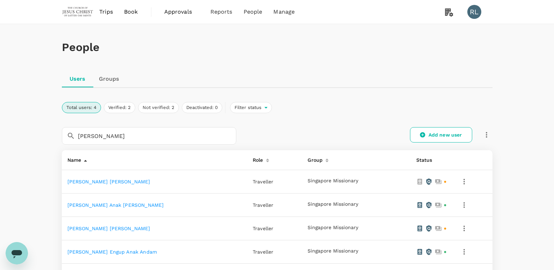
click at [103, 184] on link "[PERSON_NAME] [PERSON_NAME]" at bounding box center [108, 182] width 83 height 6
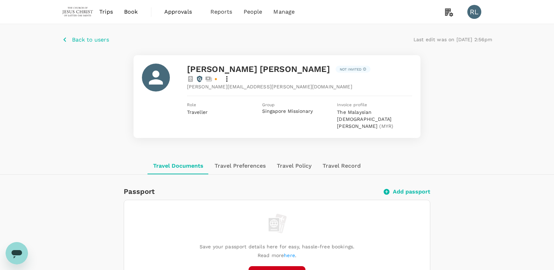
click at [290, 266] on button "Add passport" at bounding box center [277, 274] width 57 height 17
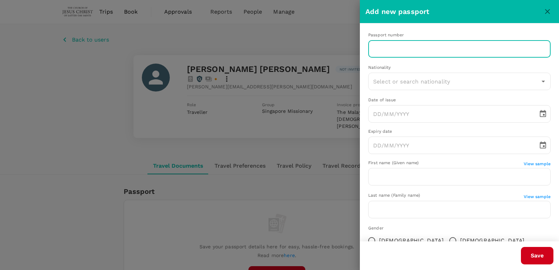
click at [421, 46] on input "text" at bounding box center [460, 48] width 183 height 17
paste input "A68969032"
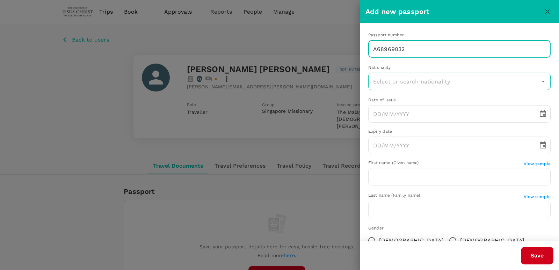
type input "A68969032"
click at [400, 82] on input "text" at bounding box center [455, 81] width 166 height 13
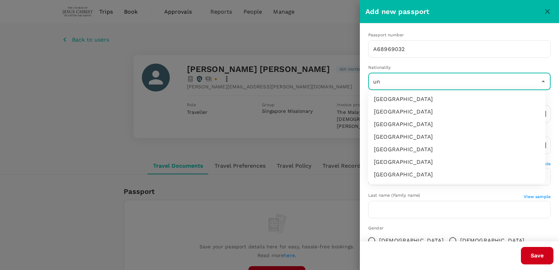
click at [402, 177] on li "[GEOGRAPHIC_DATA]" at bounding box center [457, 175] width 177 height 13
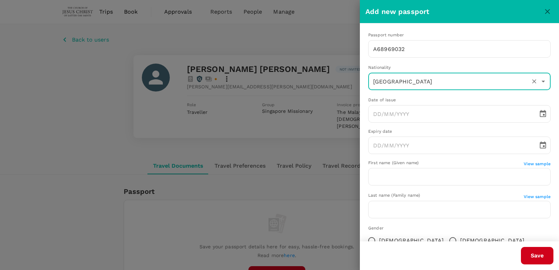
type input "[GEOGRAPHIC_DATA]"
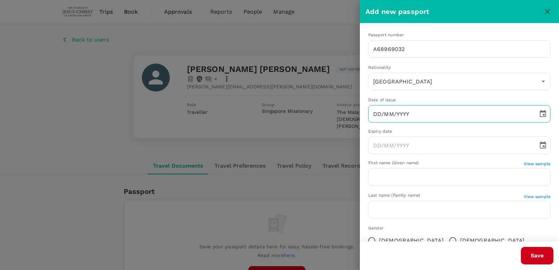
click at [398, 112] on input "DD/MM/YYYY" at bounding box center [451, 113] width 165 height 17
paste input "05/06/2025"
type input "05/06/2025"
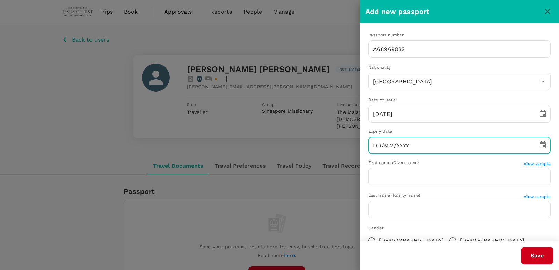
click at [430, 147] on input "DD/MM/YYYY" at bounding box center [451, 145] width 165 height 17
paste input "04/06/2035"
type input "04/06/2035"
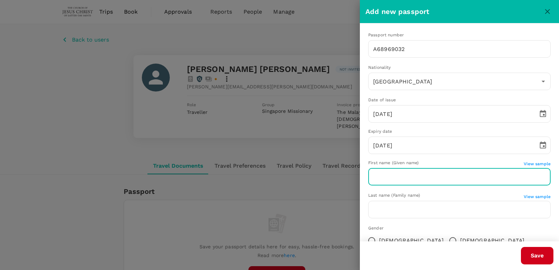
click at [393, 180] on input "text" at bounding box center [460, 176] width 183 height 17
paste input "Hailey Alexa"
type input "Hailey Alexa"
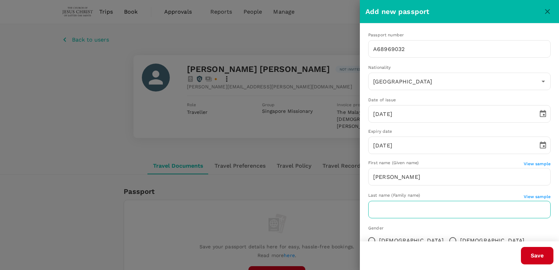
click at [453, 212] on input "text" at bounding box center [460, 209] width 183 height 17
paste input "Wilson"
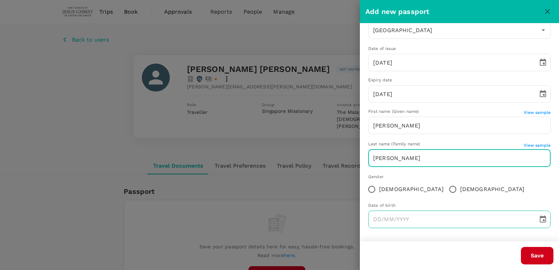
scroll to position [52, 0]
type input "Wilson"
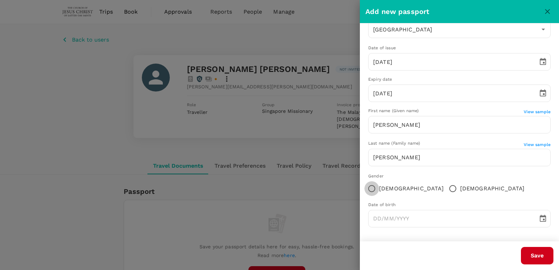
click at [371, 188] on input "Female" at bounding box center [372, 188] width 15 height 15
radio input "true"
click at [429, 223] on input "DD/MM/YYYY" at bounding box center [451, 218] width 165 height 17
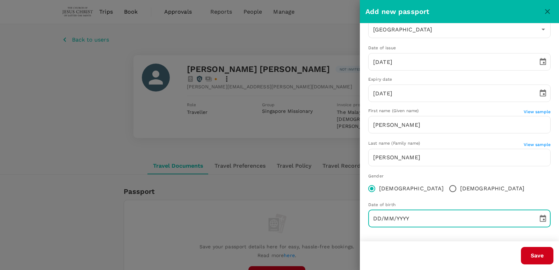
paste input "28/04/2006"
type input "28/04/2006"
click at [538, 256] on button "Save" at bounding box center [537, 255] width 33 height 17
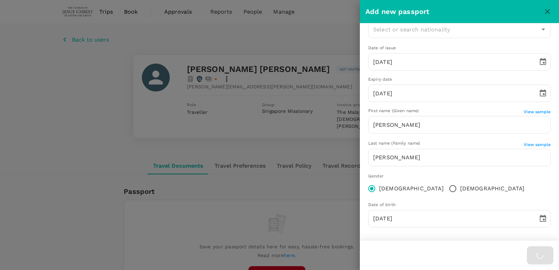
type input "[GEOGRAPHIC_DATA]"
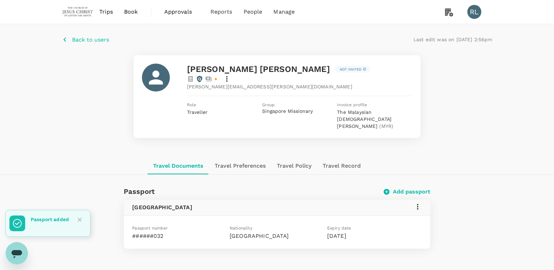
click at [81, 41] on span "Back to users" at bounding box center [90, 39] width 37 height 7
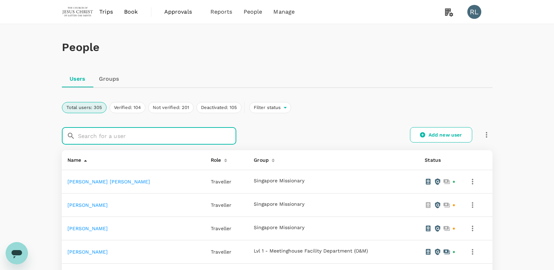
click at [110, 137] on input "text" at bounding box center [157, 135] width 158 height 17
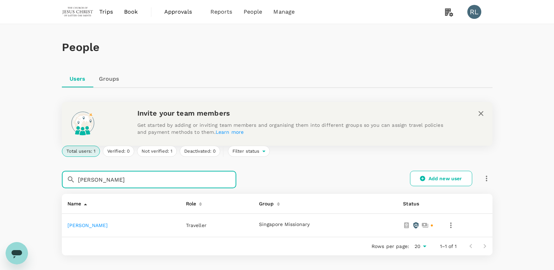
type input "perkins"
click at [102, 223] on link "Emily Nicole Perkins" at bounding box center [87, 226] width 41 height 6
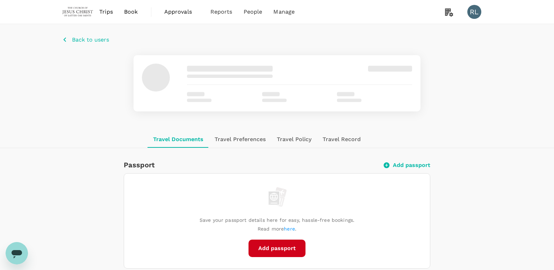
click at [286, 252] on button "Add passport" at bounding box center [277, 248] width 57 height 17
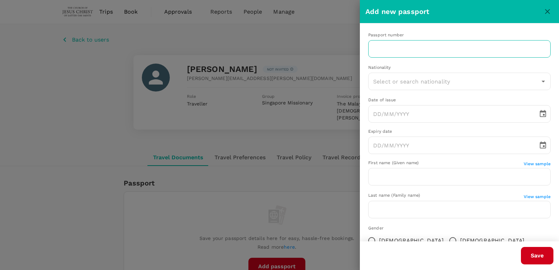
click at [418, 50] on input "text" at bounding box center [460, 48] width 183 height 17
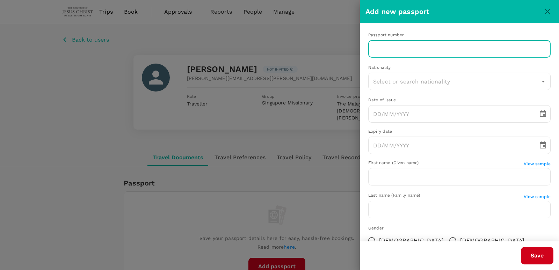
paste input "A59173153"
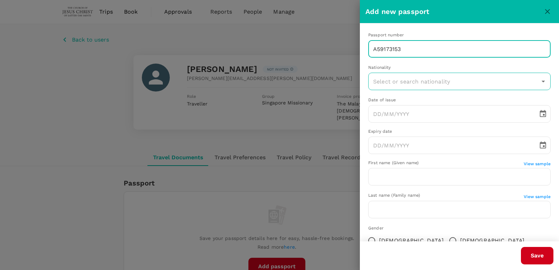
type input "A59173153"
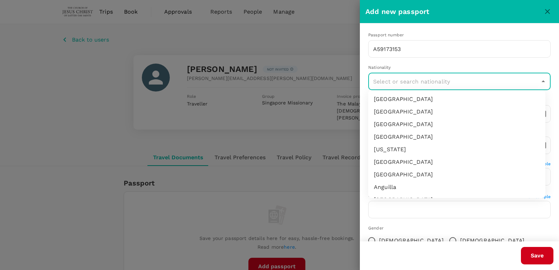
click at [513, 86] on input "text" at bounding box center [455, 81] width 166 height 13
click at [419, 184] on li "[GEOGRAPHIC_DATA]" at bounding box center [457, 187] width 177 height 13
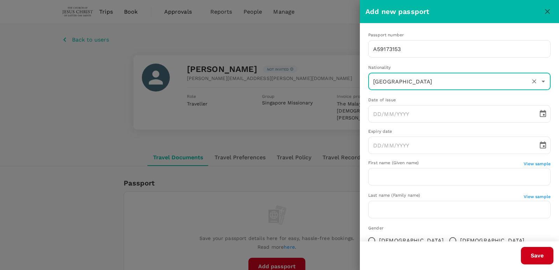
type input "[GEOGRAPHIC_DATA]"
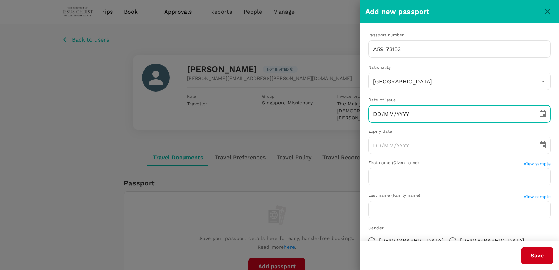
click at [406, 109] on input "DD/MM/YYYY" at bounding box center [451, 113] width 165 height 17
paste input "13/05/2025"
type input "13/05/2025"
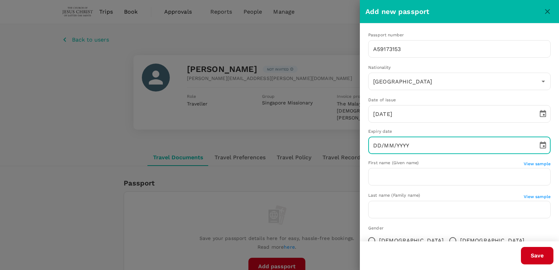
click at [458, 149] on input "DD/MM/YYYY" at bounding box center [451, 145] width 165 height 17
paste input "12/05/2035"
type input "12/05/2035"
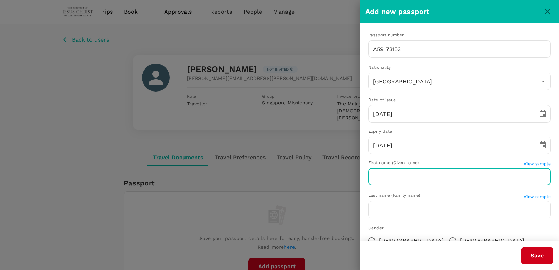
click at [389, 172] on input "text" at bounding box center [460, 176] width 183 height 17
paste input "Emily Nicole"
type input "Emily Nicole"
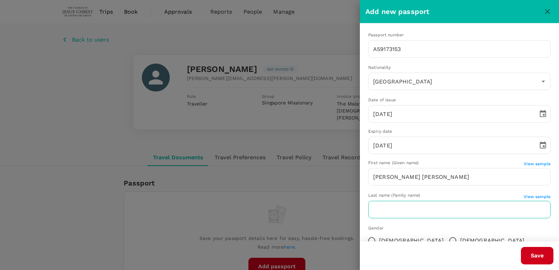
click at [399, 205] on input "text" at bounding box center [460, 209] width 183 height 17
paste input "Perkins"
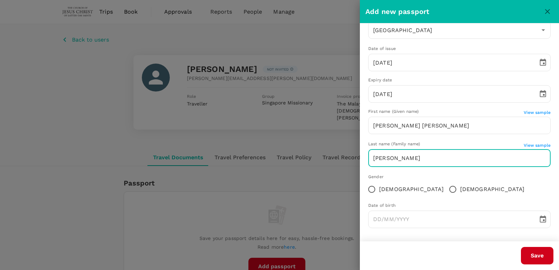
scroll to position [52, 0]
type input "Perkins"
click at [372, 190] on input "Female" at bounding box center [372, 188] width 15 height 15
radio input "true"
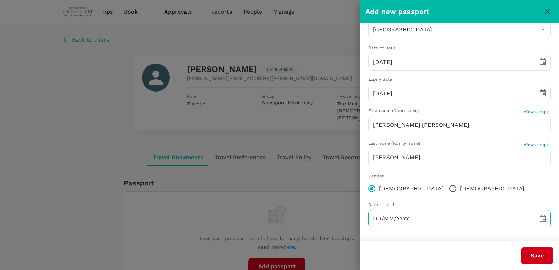
click at [421, 213] on input "DD/MM/YYYY" at bounding box center [451, 218] width 165 height 17
paste input "04/07/2006"
type input "04/07/2006"
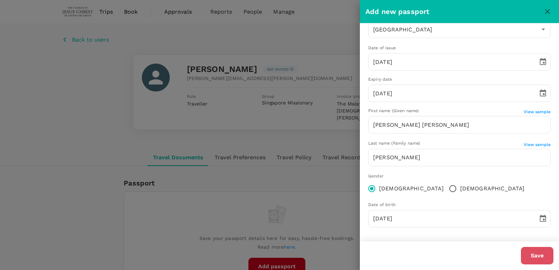
click at [536, 257] on button "Save" at bounding box center [537, 255] width 33 height 17
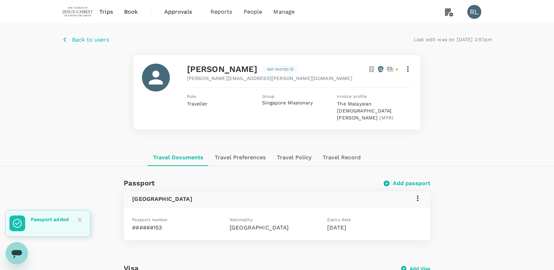
click at [91, 39] on span "Back to users" at bounding box center [90, 39] width 37 height 7
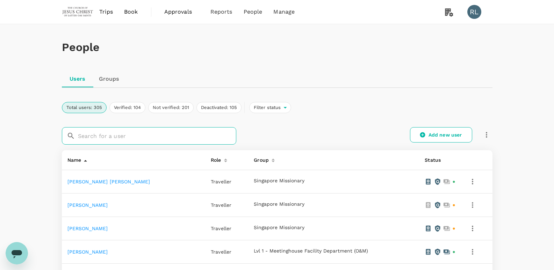
click at [108, 132] on input "text" at bounding box center [157, 135] width 158 height 17
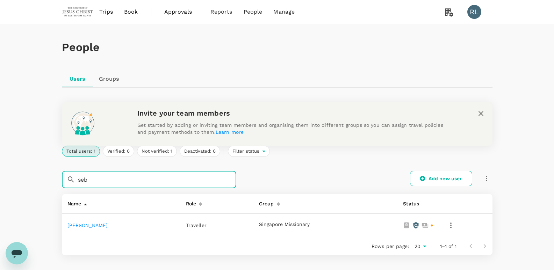
type input "seb"
click at [102, 226] on link "Sebastien Gabriel Spencer" at bounding box center [87, 226] width 41 height 6
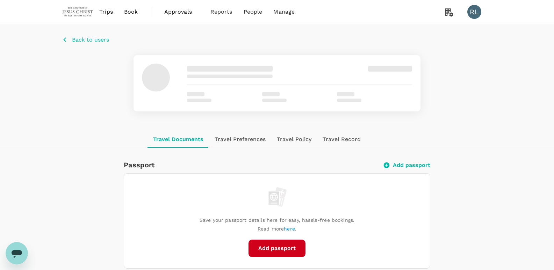
click at [264, 246] on button "Add passport" at bounding box center [277, 248] width 57 height 17
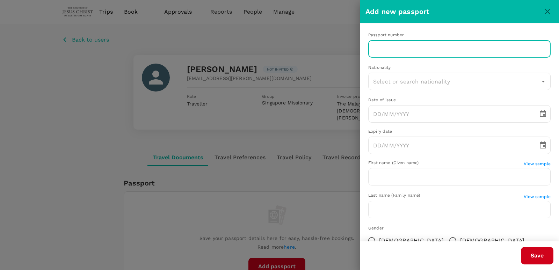
click at [418, 50] on input "text" at bounding box center [460, 48] width 183 height 17
paste input "A21542467"
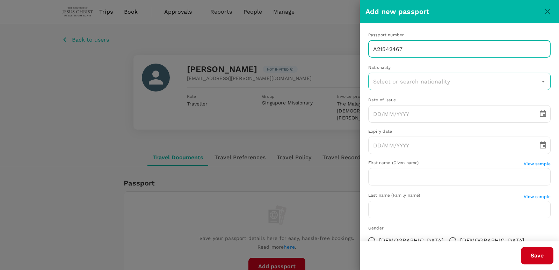
type input "A21542467"
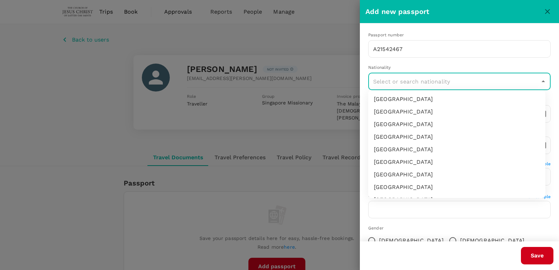
click at [464, 83] on input "text" at bounding box center [455, 81] width 166 height 13
click at [414, 171] on li "[GEOGRAPHIC_DATA]" at bounding box center [457, 175] width 177 height 13
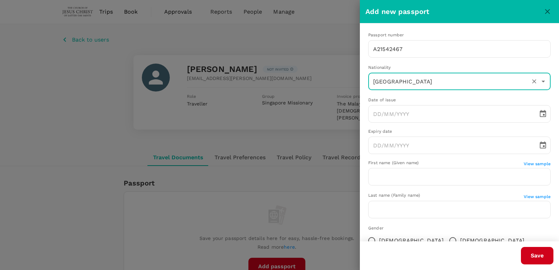
type input "[GEOGRAPHIC_DATA]"
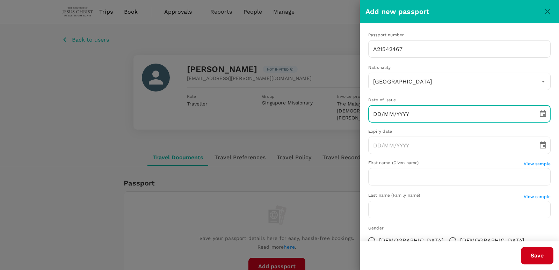
click at [434, 119] on input "DD/MM/YYYY" at bounding box center [451, 113] width 165 height 17
paste input "05/06/2023"
type input "05/06/2023"
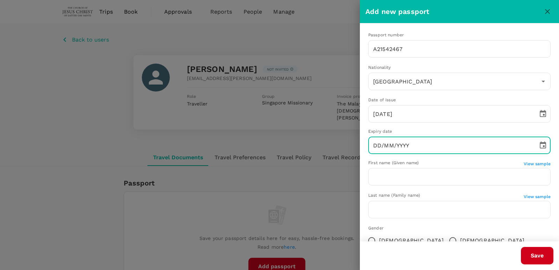
paste input "04/06/2028"
type input "04/06/2028"
click at [433, 145] on input "04/06/2028" at bounding box center [451, 145] width 165 height 17
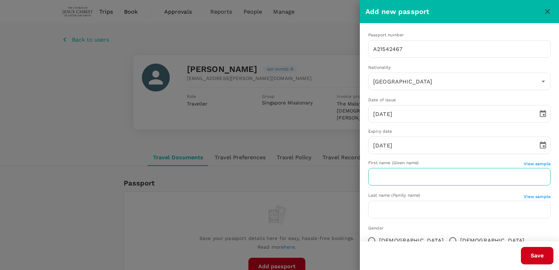
click at [427, 177] on input "text" at bounding box center [460, 176] width 183 height 17
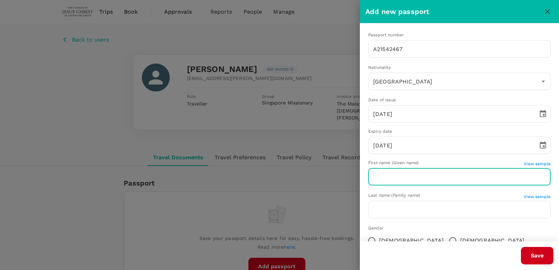
paste input "Sebastien Gabriel"
type input "Sebastien Gabriel"
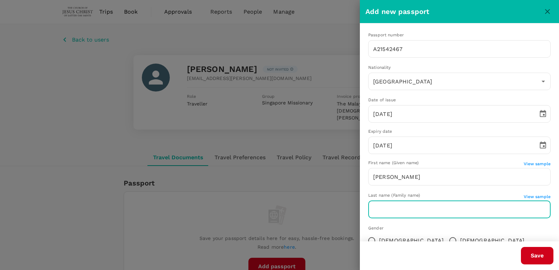
click at [467, 206] on input "text" at bounding box center [460, 209] width 183 height 17
paste input "Spencer"
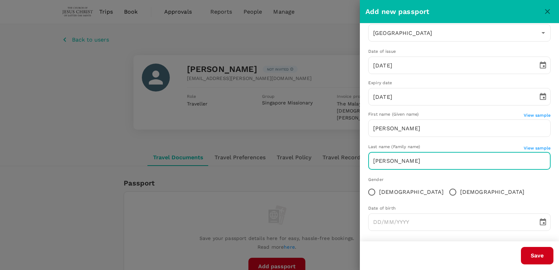
scroll to position [52, 0]
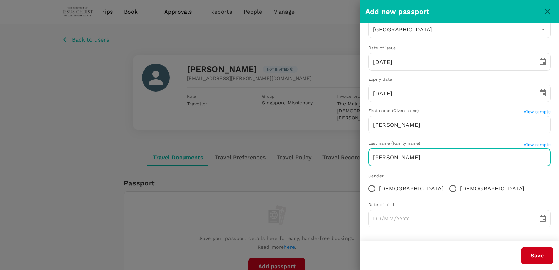
type input "Spencer"
click at [446, 188] on input "Male" at bounding box center [453, 188] width 15 height 15
radio input "true"
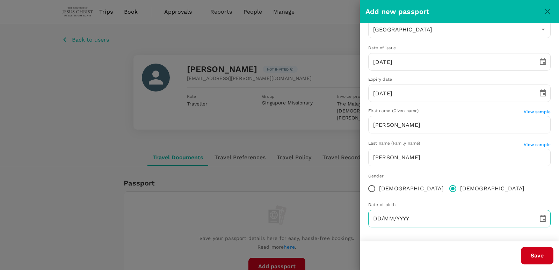
click at [425, 222] on input "DD/MM/YYYY" at bounding box center [451, 218] width 165 height 17
paste input "20/07/2007"
type input "20/07/2007"
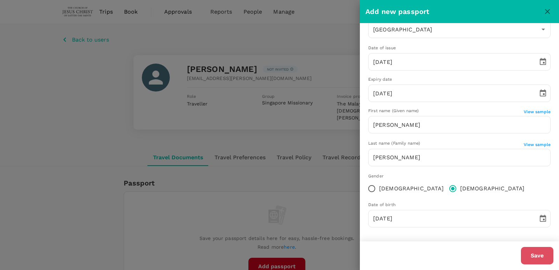
click at [533, 254] on button "Save" at bounding box center [537, 255] width 33 height 17
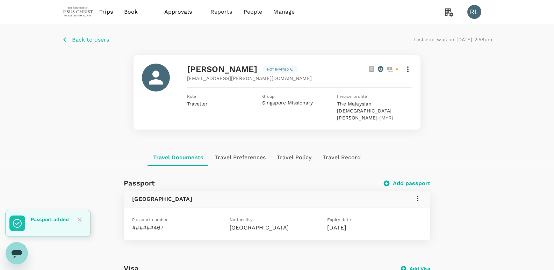
click at [87, 37] on span "Back to users" at bounding box center [90, 39] width 37 height 7
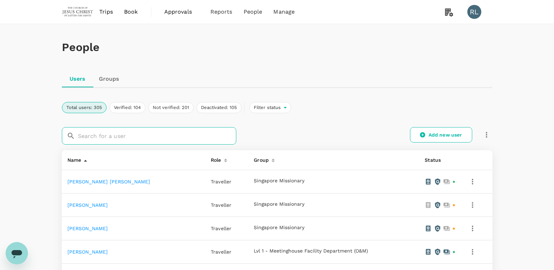
click at [101, 142] on input "text" at bounding box center [157, 135] width 158 height 17
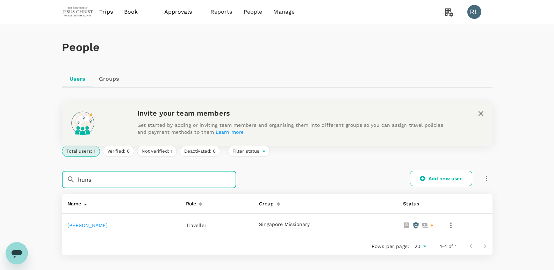
type input "huns"
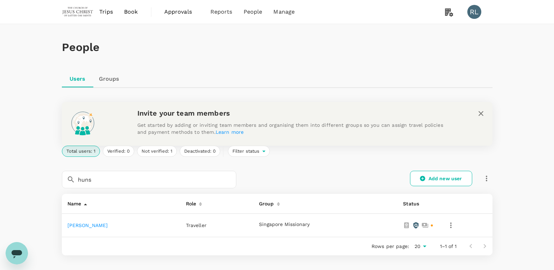
click at [101, 222] on td "Abraham George Hunsaker" at bounding box center [121, 225] width 119 height 23
click at [102, 227] on link "Abraham George Hunsaker" at bounding box center [87, 226] width 41 height 6
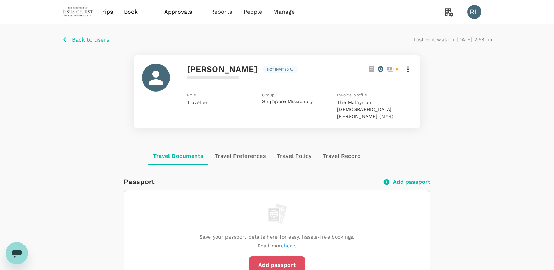
click at [292, 265] on button "Add passport" at bounding box center [277, 265] width 57 height 17
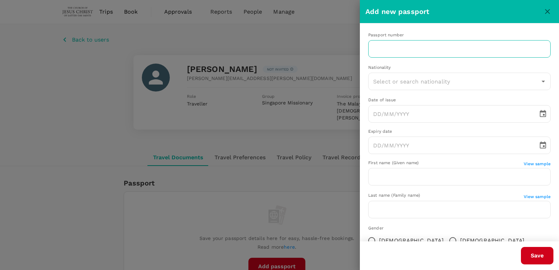
click at [399, 48] on input "text" at bounding box center [460, 48] width 183 height 17
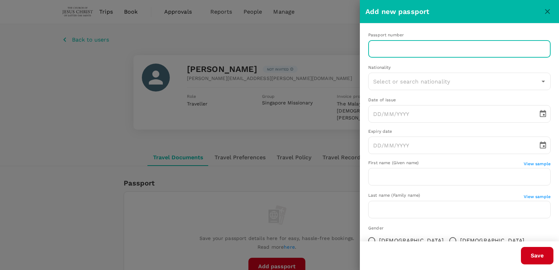
paste input "A33520419"
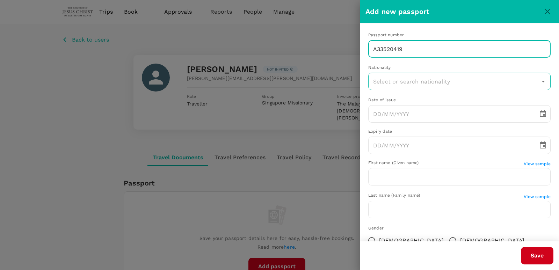
type input "A33520419"
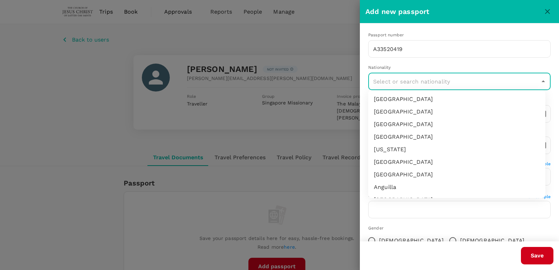
click at [485, 84] on input "text" at bounding box center [455, 81] width 166 height 13
click at [407, 183] on li "[GEOGRAPHIC_DATA]" at bounding box center [457, 187] width 177 height 13
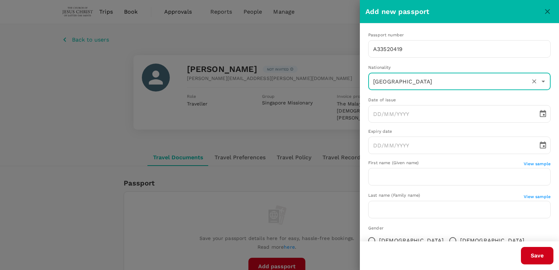
type input "[GEOGRAPHIC_DATA]"
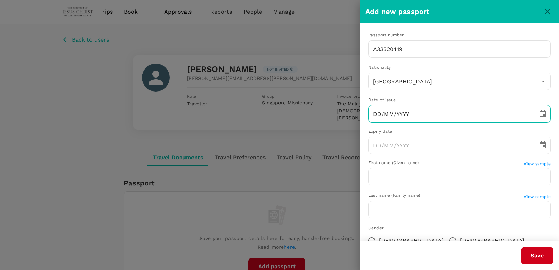
click at [391, 112] on input "DD/MM/YYYY" at bounding box center [451, 113] width 165 height 17
paste input "24/11/2023"
type input "24/11/2023"
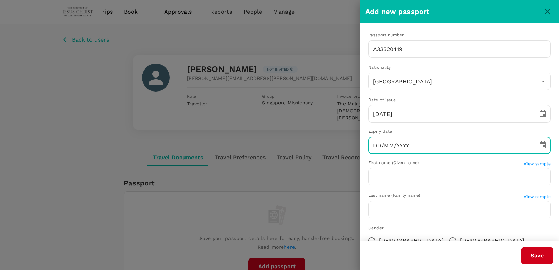
click at [419, 149] on input "DD/MM/YYYY" at bounding box center [451, 145] width 165 height 17
paste input "23/11/2033"
type input "23/11/2033"
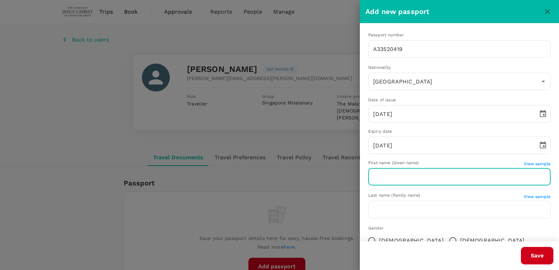
click at [456, 178] on input "text" at bounding box center [460, 176] width 183 height 17
paste input "Abraham George"
type input "Abraham George"
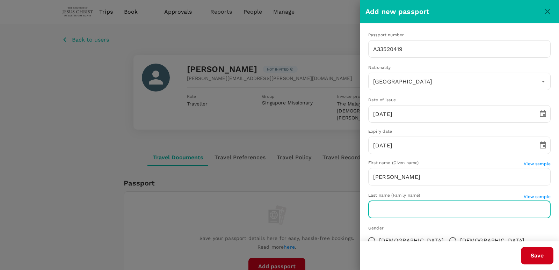
click at [447, 211] on input "text" at bounding box center [460, 209] width 183 height 17
paste input "Hunsaker"
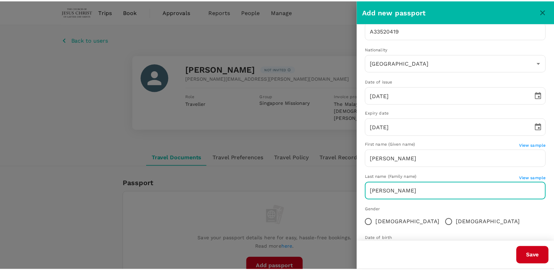
scroll to position [35, 0]
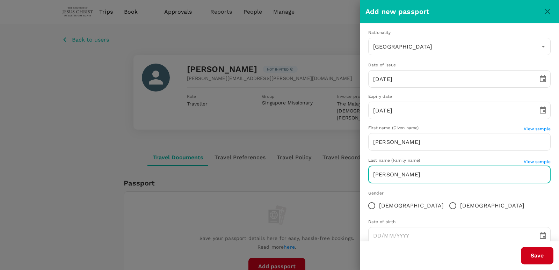
type input "Hunsaker"
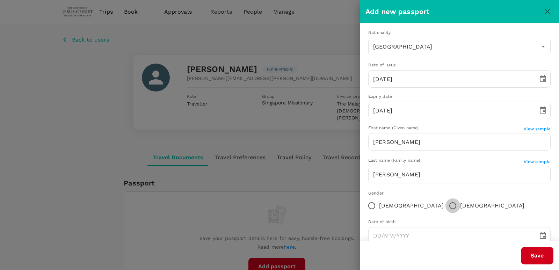
click at [446, 204] on input "Male" at bounding box center [453, 206] width 15 height 15
radio input "true"
click at [442, 233] on input "DD/MM/YYYY" at bounding box center [451, 235] width 165 height 17
paste input "26/07/2007"
type input "26/07/2007"
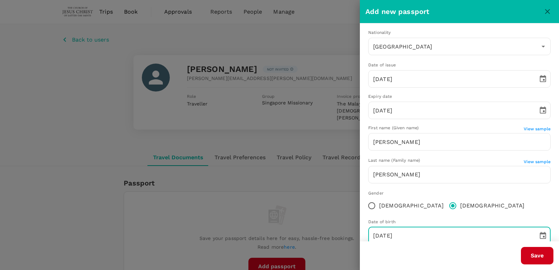
click at [548, 255] on button "Save" at bounding box center [537, 255] width 33 height 17
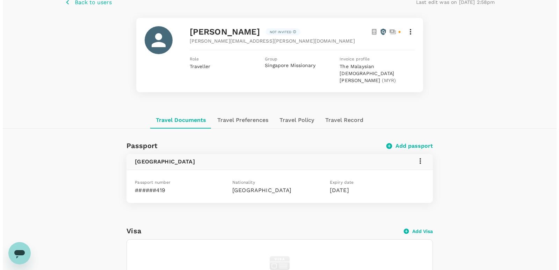
scroll to position [0, 0]
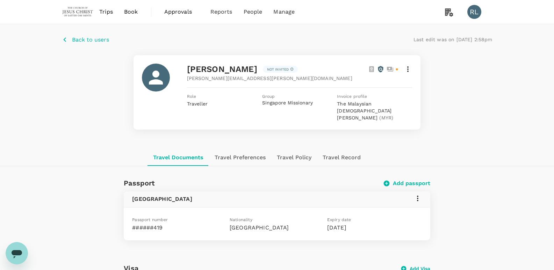
click at [83, 40] on span "Back to users" at bounding box center [90, 39] width 37 height 7
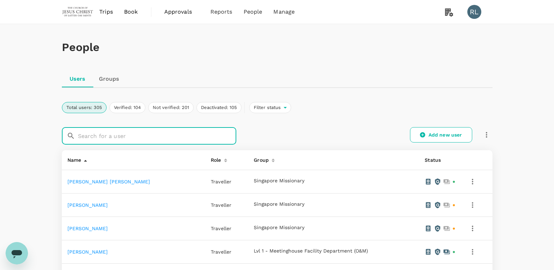
click at [135, 133] on input "text" at bounding box center [157, 135] width 158 height 17
click at [182, 134] on input "text" at bounding box center [157, 135] width 158 height 17
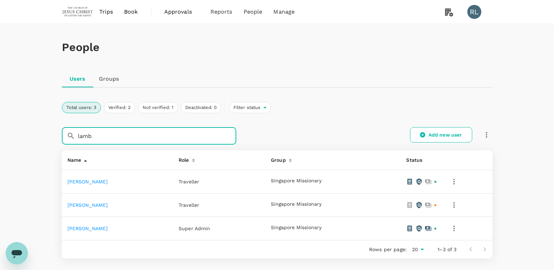
type input "lamb"
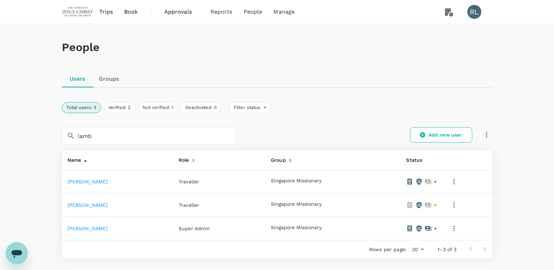
click at [108, 207] on link "Michael Seth Lambert" at bounding box center [87, 205] width 41 height 6
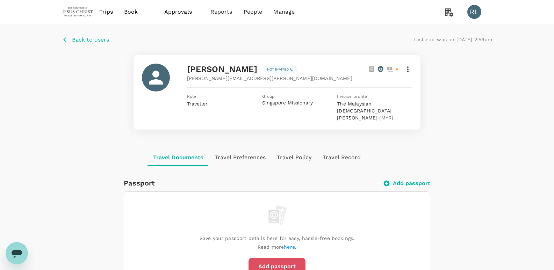
click at [274, 261] on button "Add passport" at bounding box center [277, 266] width 57 height 17
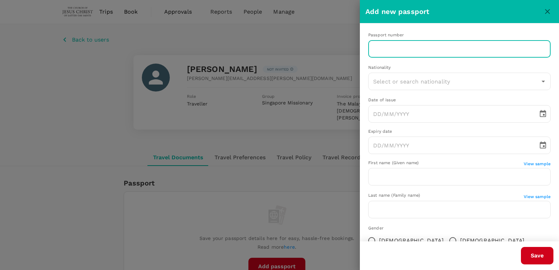
click at [445, 43] on input "text" at bounding box center [460, 48] width 183 height 17
paste input "A59994588"
type input "A59994588"
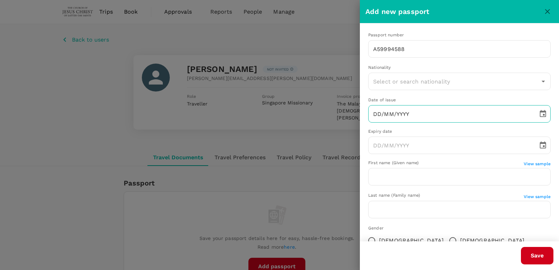
click at [423, 115] on input "DD/MM/YYYY" at bounding box center [451, 113] width 165 height 17
paste input "30/03/2025"
type input "30/03/2025"
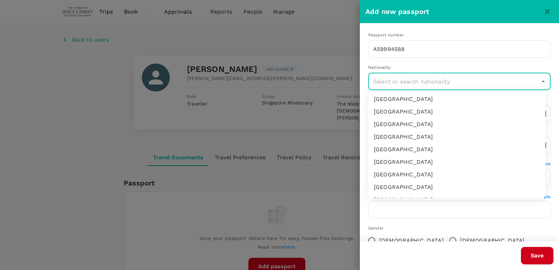
click at [402, 81] on input "text" at bounding box center [455, 81] width 166 height 13
click at [409, 175] on li "[GEOGRAPHIC_DATA]" at bounding box center [457, 175] width 177 height 13
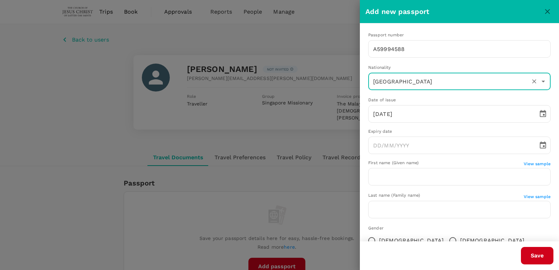
type input "[GEOGRAPHIC_DATA]"
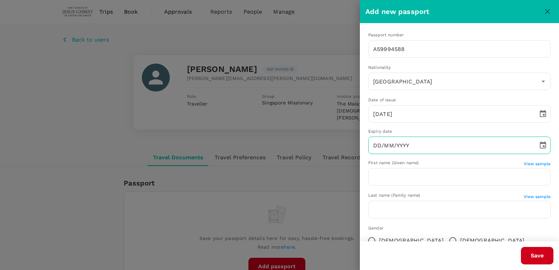
click at [444, 147] on input "DD/MM/YYYY" at bounding box center [451, 145] width 165 height 17
paste input "29/03/2035"
type input "29/03/2035"
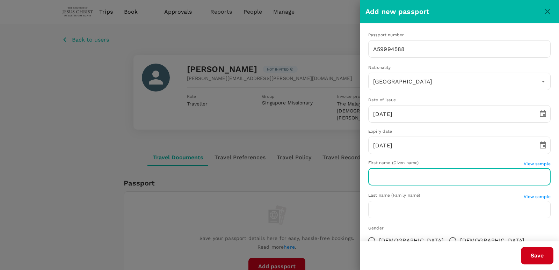
click at [417, 181] on input "text" at bounding box center [460, 176] width 183 height 17
paste input "Michael Seth"
type input "Michael Seth"
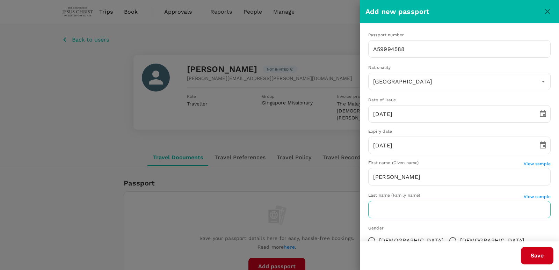
click at [438, 211] on input "text" at bounding box center [460, 209] width 183 height 17
paste input "Lambert"
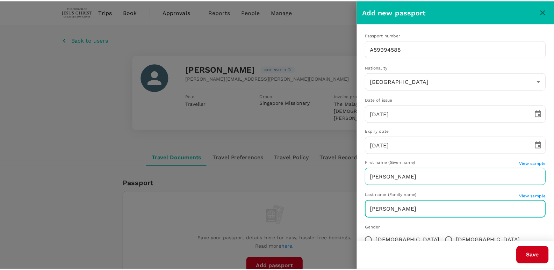
scroll to position [52, 0]
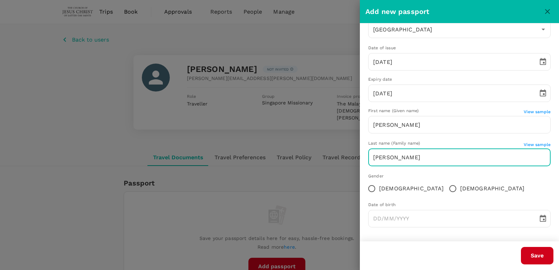
type input "Lambert"
click at [446, 190] on input "Male" at bounding box center [453, 188] width 15 height 15
radio input "true"
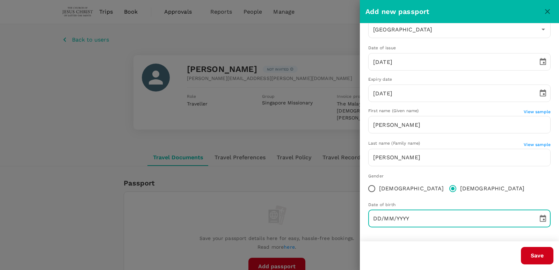
click at [460, 218] on input "DD/MM/YYYY" at bounding box center [451, 218] width 165 height 17
paste input "26/07/2006"
type input "26/07/2006"
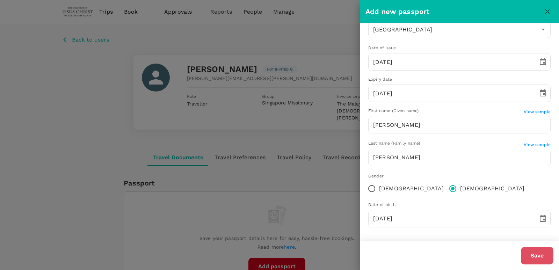
click at [536, 254] on button "Save" at bounding box center [537, 255] width 33 height 17
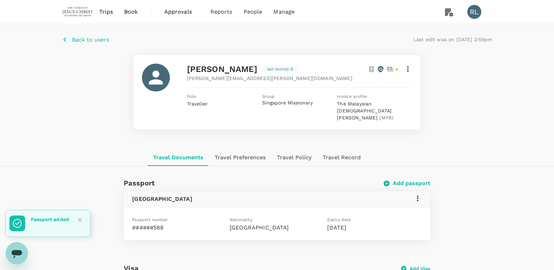
click at [86, 41] on span "Back to users" at bounding box center [90, 39] width 37 height 7
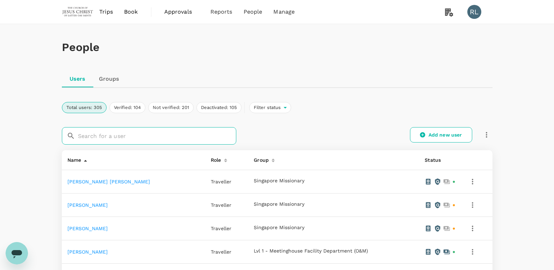
click at [142, 136] on input "text" at bounding box center [157, 135] width 158 height 17
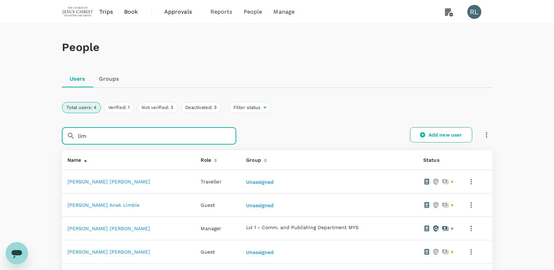
type input "lim"
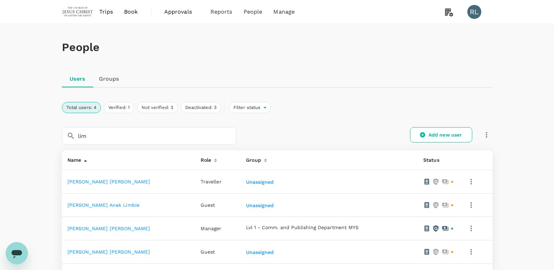
click at [113, 209] on td "Lawrence Hilary Bana Anak Limbie" at bounding box center [129, 205] width 134 height 23
click at [113, 205] on link "Lawrence Hilary Bana Anak Limbie" at bounding box center [103, 205] width 72 height 6
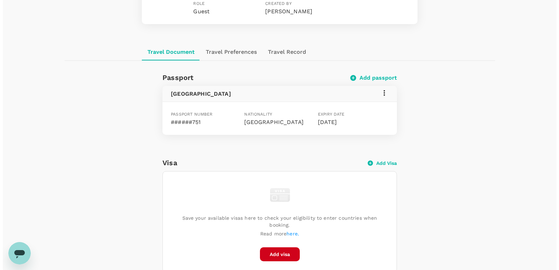
scroll to position [175, 0]
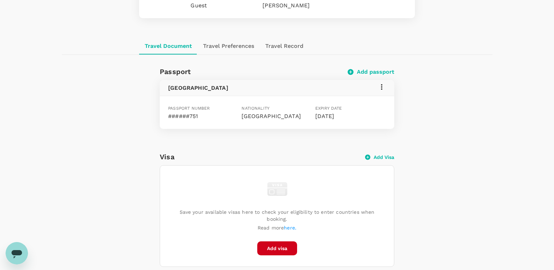
click at [366, 71] on button "Add passport" at bounding box center [372, 72] width 46 height 7
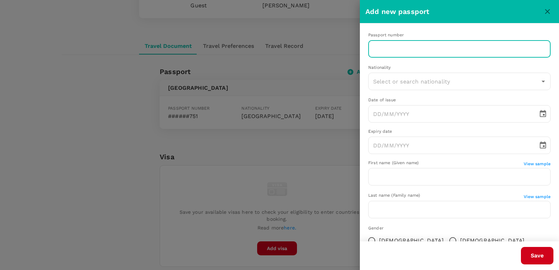
click at [406, 47] on input "text" at bounding box center [460, 48] width 183 height 17
paste input "K70861751"
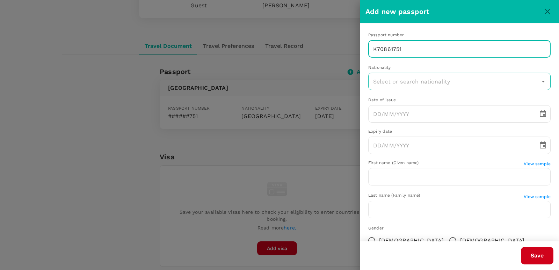
type input "K70861751"
click at [414, 82] on input "text" at bounding box center [455, 81] width 166 height 13
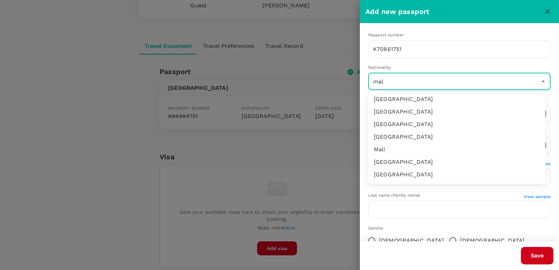
click at [388, 121] on li "Malaysia" at bounding box center [457, 124] width 177 height 13
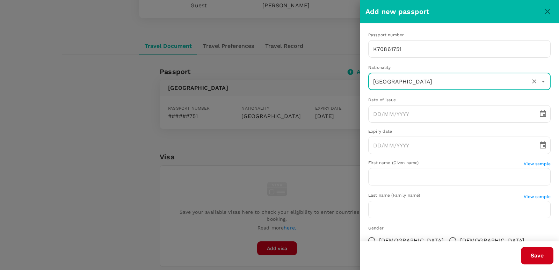
type input "Malaysia"
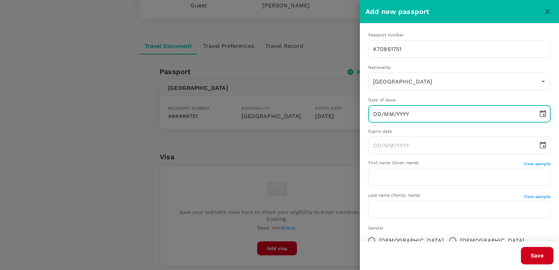
click at [402, 112] on input "DD/MM/YYYY" at bounding box center [451, 113] width 165 height 17
paste input "07/03/2025"
type input "07/03/2025"
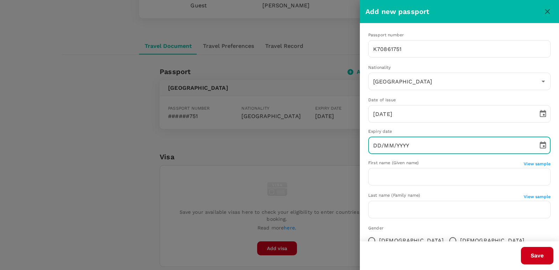
click at [403, 149] on input "DD/MM/YYYY" at bounding box center [451, 145] width 165 height 17
paste input "07/03/2030"
type input "07/03/2030"
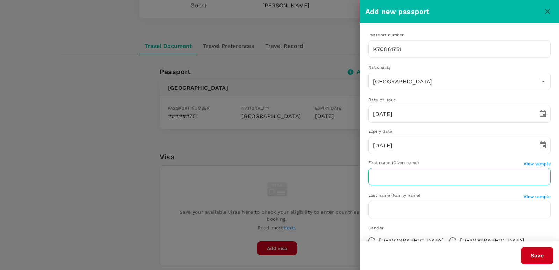
click at [405, 176] on input "text" at bounding box center [460, 176] width 183 height 17
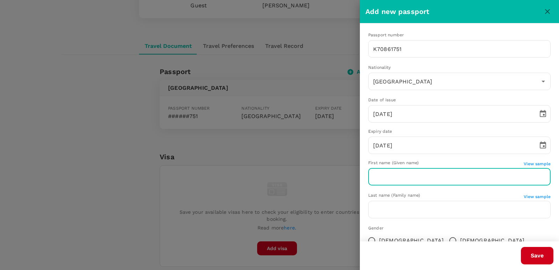
paste input "Lawrence Hilary Bana Anak"
type input "Lawrence Hilary Bana Anak"
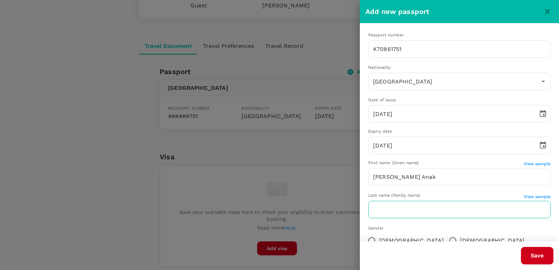
click at [401, 207] on input "text" at bounding box center [460, 209] width 183 height 17
paste input "Limbie"
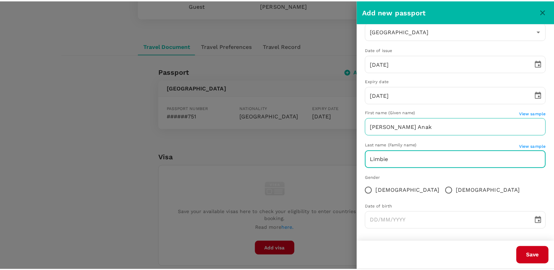
scroll to position [52, 0]
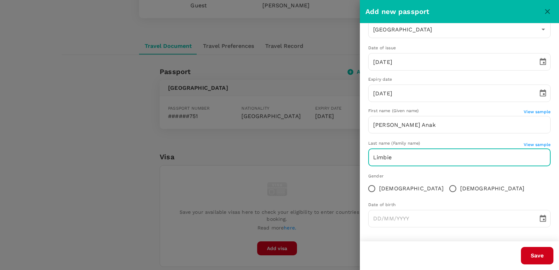
type input "Limbie"
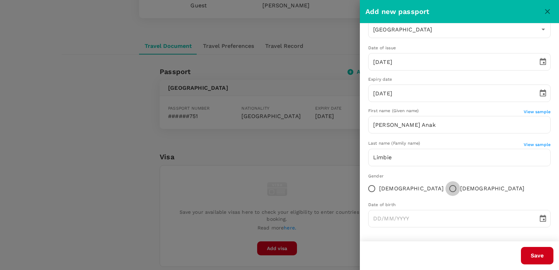
click at [446, 188] on input "Male" at bounding box center [453, 188] width 15 height 15
radio input "true"
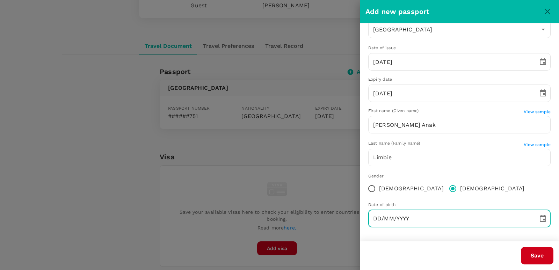
click at [489, 220] on input "DD/MM/YYYY" at bounding box center [451, 218] width 165 height 17
paste input "12/08/2007"
type input "12/08/2007"
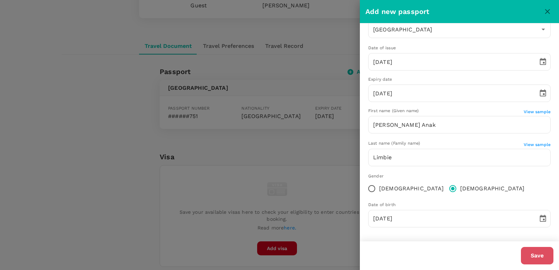
click at [529, 255] on button "Save" at bounding box center [537, 255] width 33 height 17
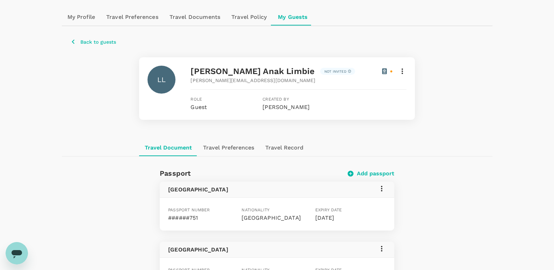
scroll to position [70, 0]
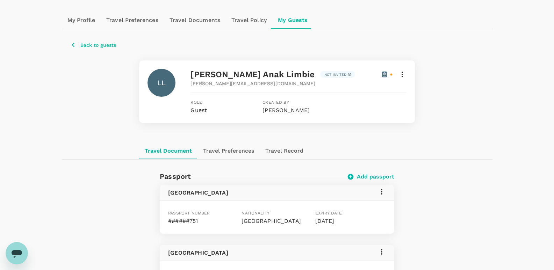
click at [86, 43] on p "Back to guests" at bounding box center [98, 45] width 36 height 7
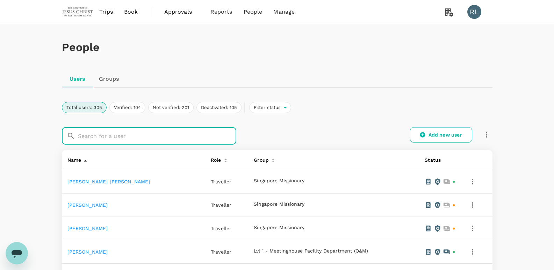
click at [151, 141] on input "text" at bounding box center [157, 135] width 158 height 17
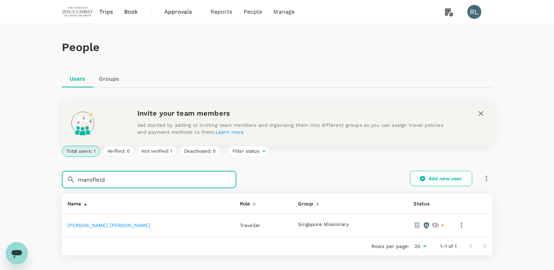
type input "mansfield"
click at [124, 223] on link "McKay Matthew Mansfield" at bounding box center [108, 226] width 83 height 6
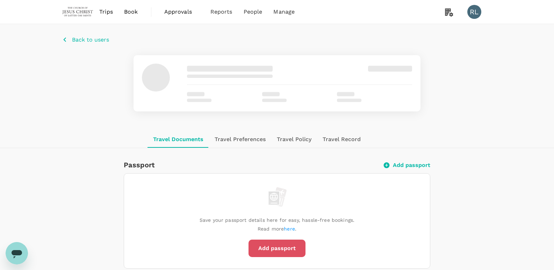
click at [296, 245] on div "Save your passport details here for easy, hassle-free bookings. Read more here …" at bounding box center [277, 221] width 306 height 95
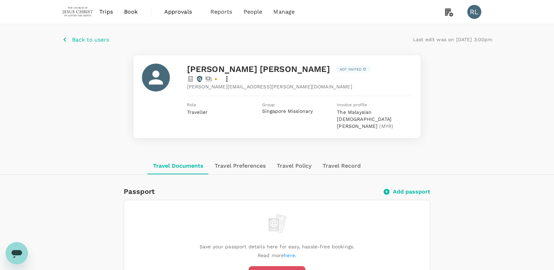
click at [269, 266] on button "Add passport" at bounding box center [277, 274] width 57 height 17
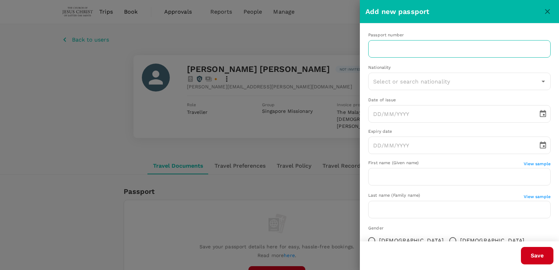
click at [478, 48] on input "text" at bounding box center [460, 48] width 183 height 17
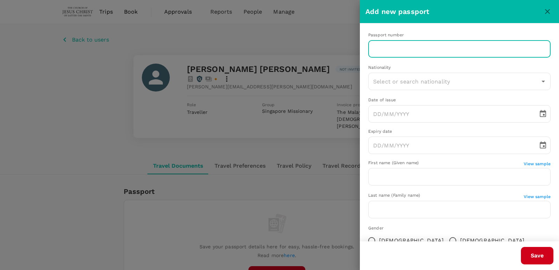
paste input "A70265673"
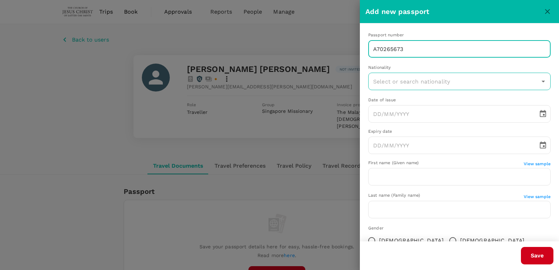
type input "A70265673"
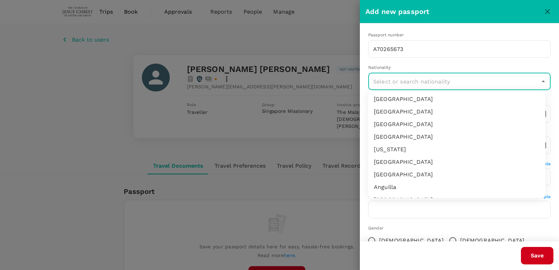
click at [476, 87] on input "text" at bounding box center [455, 81] width 166 height 13
click at [414, 188] on li "[GEOGRAPHIC_DATA]" at bounding box center [457, 187] width 177 height 13
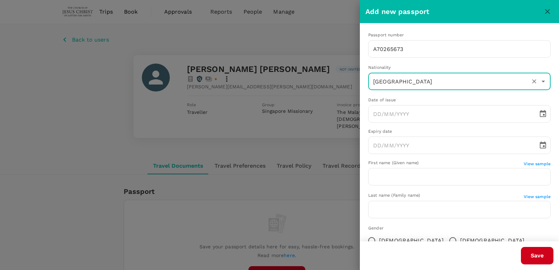
type input "[GEOGRAPHIC_DATA]"
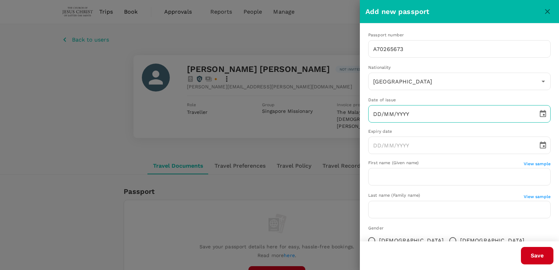
click at [407, 116] on input "DD/MM/YYYY" at bounding box center [451, 113] width 165 height 17
paste input "27/06/2025"
type input "27/06/2025"
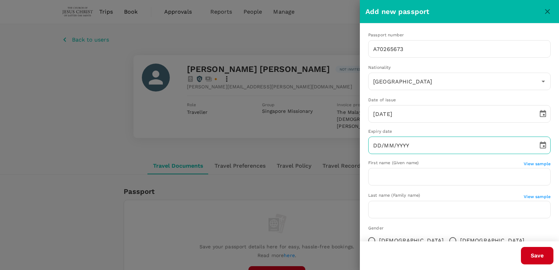
click at [469, 145] on input "DD/MM/YYYY" at bounding box center [451, 145] width 165 height 17
paste input "26/06/2035"
type input "26/06/2035"
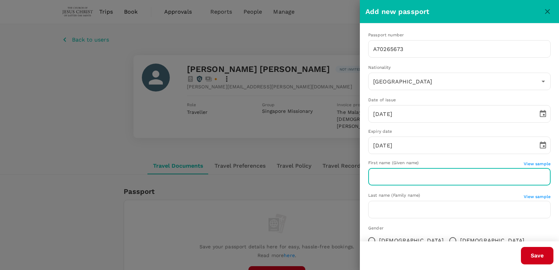
click at [472, 183] on input "text" at bounding box center [460, 176] width 183 height 17
paste input "McKay Matthew"
type input "McKay Matthew"
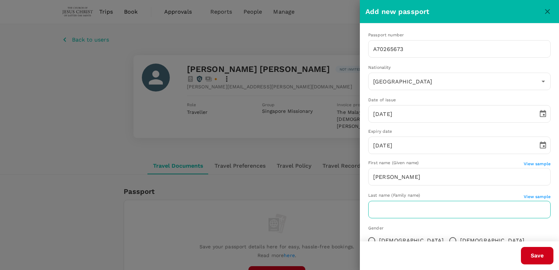
click at [449, 208] on input "text" at bounding box center [460, 209] width 183 height 17
paste input "Mansfield"
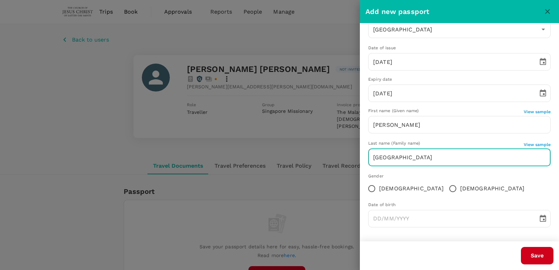
type input "Mansfield"
click at [446, 187] on input "Male" at bounding box center [453, 188] width 15 height 15
radio input "true"
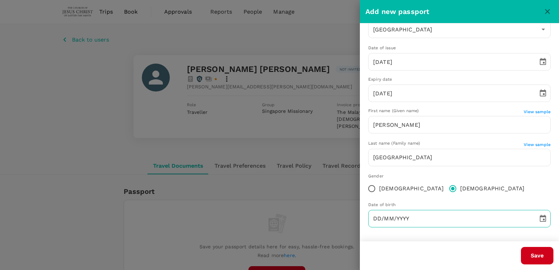
click at [396, 221] on input "DD/MM/YYYY" at bounding box center [451, 218] width 165 height 17
paste input "17/09/2006"
type input "17/09/2006"
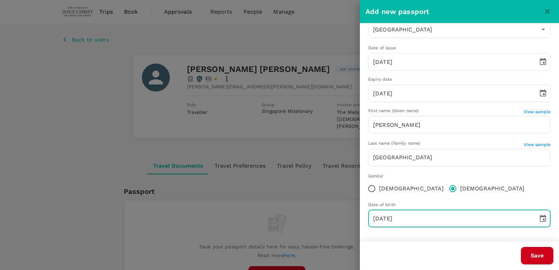
click at [539, 254] on button "Save" at bounding box center [537, 255] width 33 height 17
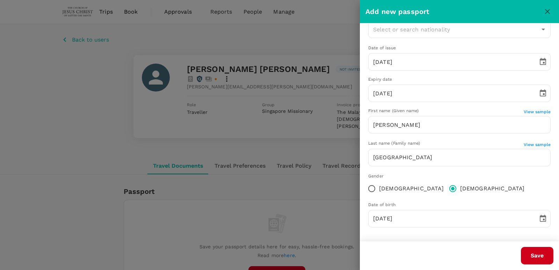
type input "[GEOGRAPHIC_DATA]"
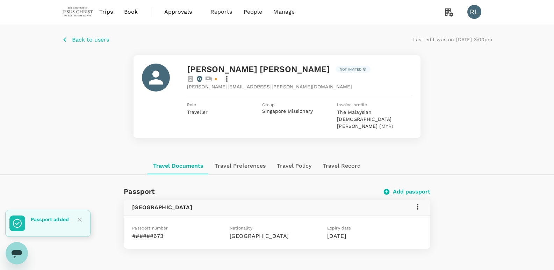
click at [94, 42] on span "Back to users" at bounding box center [90, 39] width 37 height 7
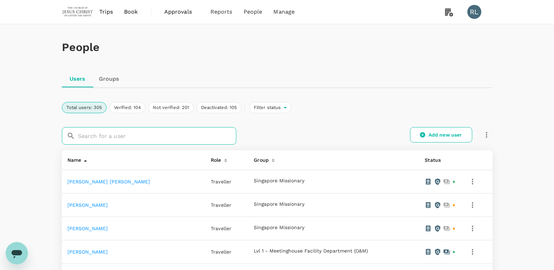
click at [119, 133] on input "text" at bounding box center [157, 135] width 158 height 17
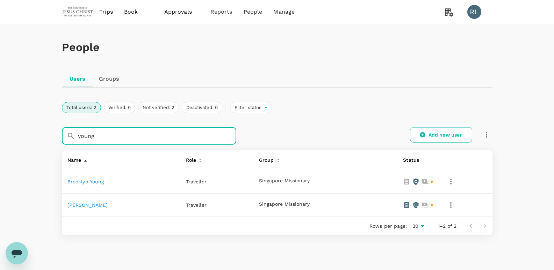
type input "young"
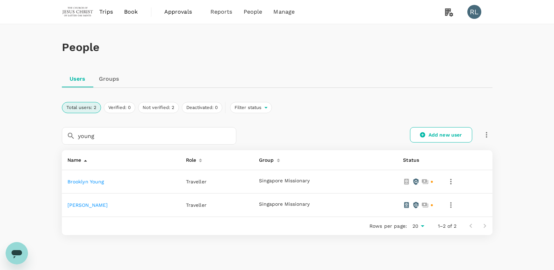
click at [94, 180] on link "Brooklyn Young" at bounding box center [85, 182] width 37 height 6
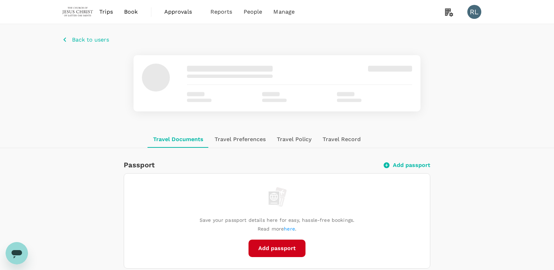
click at [270, 249] on div "Save your passport details here for easy, hassle-free bookings. Read more here …" at bounding box center [277, 221] width 306 height 95
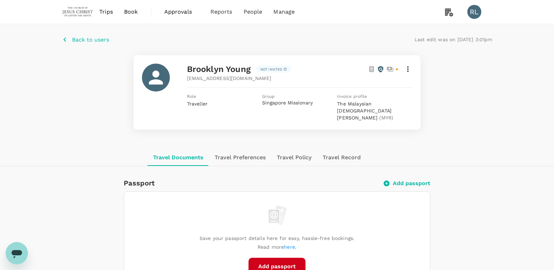
click at [281, 265] on button "Add passport" at bounding box center [277, 266] width 57 height 17
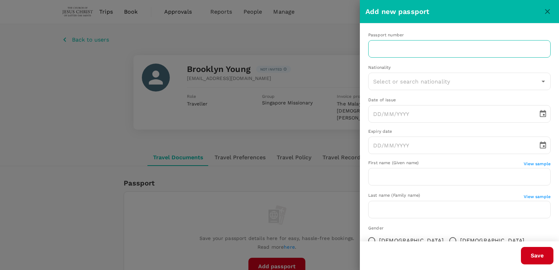
click at [389, 49] on input "text" at bounding box center [460, 48] width 183 height 17
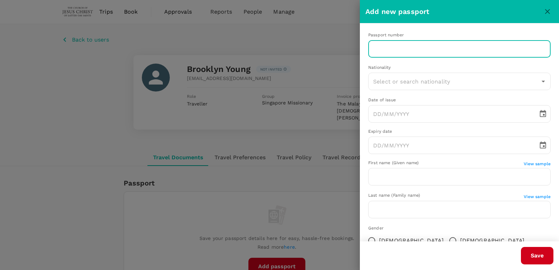
paste input "A32502049"
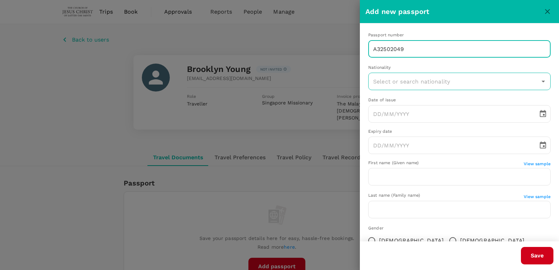
type input "A32502049"
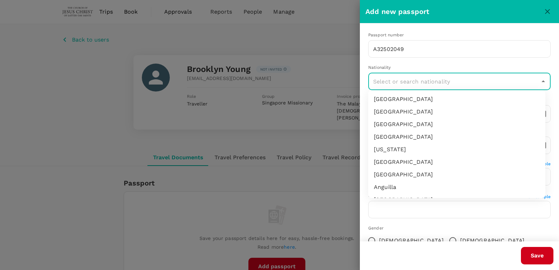
click at [398, 85] on input "text" at bounding box center [455, 81] width 166 height 13
click at [397, 185] on li "[GEOGRAPHIC_DATA]" at bounding box center [457, 187] width 177 height 13
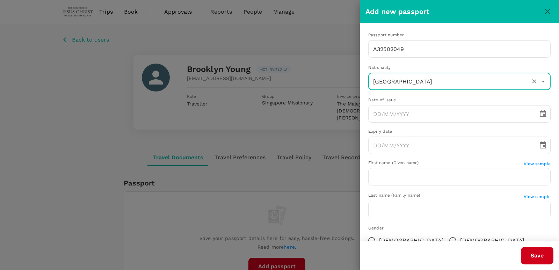
type input "[GEOGRAPHIC_DATA]"
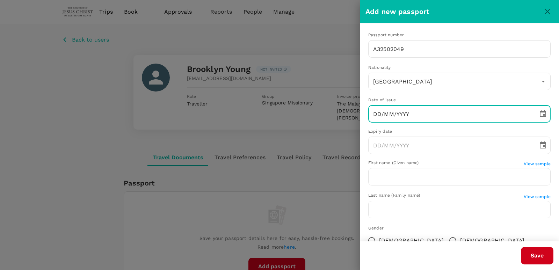
click at [428, 110] on input "DD/MM/YYYY" at bounding box center [451, 113] width 165 height 17
paste input "29/12/2023"
type input "29/12/2023"
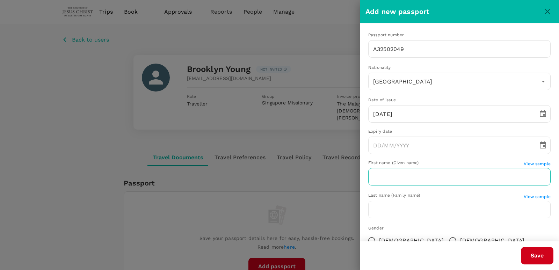
click at [468, 177] on input "text" at bounding box center [460, 176] width 183 height 17
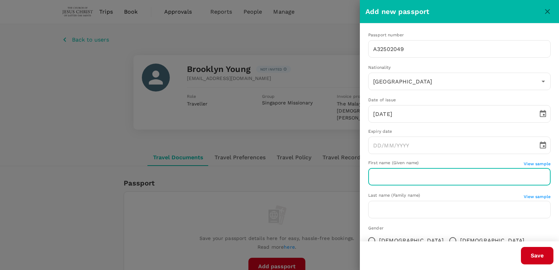
paste input "28/12/2033"
type input "28/12/2033"
click at [402, 147] on input "DD/MM/YYYY" at bounding box center [451, 145] width 165 height 17
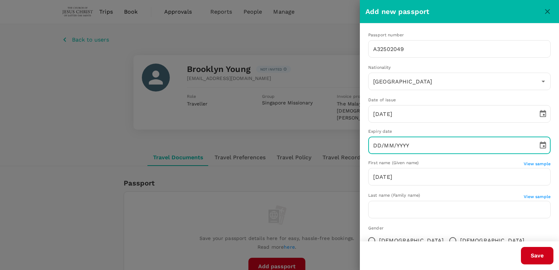
paste input "28/12/2033"
type input "28/12/2033"
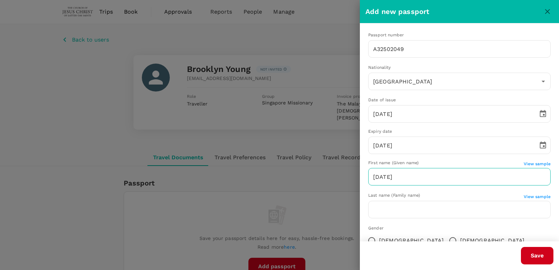
click at [443, 178] on input "28/12/2033" at bounding box center [460, 176] width 183 height 17
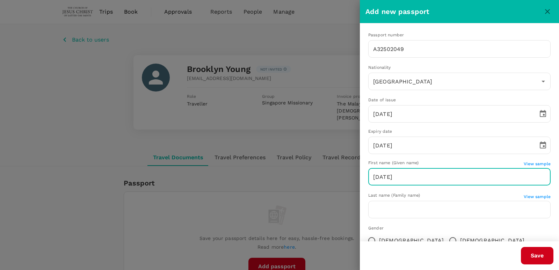
paste input "Brooklyn"
click at [403, 179] on input "28/12/2033Brooklyn" at bounding box center [460, 176] width 183 height 17
type input "Brooklyn"
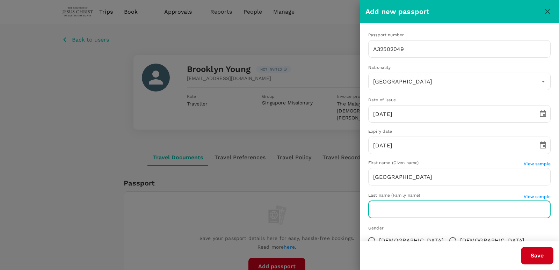
click at [429, 210] on input "text" at bounding box center [460, 209] width 183 height 17
paste input "Young"
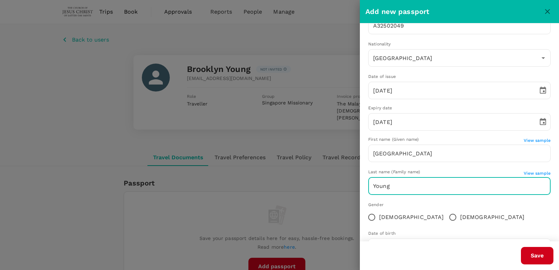
scroll to position [52, 0]
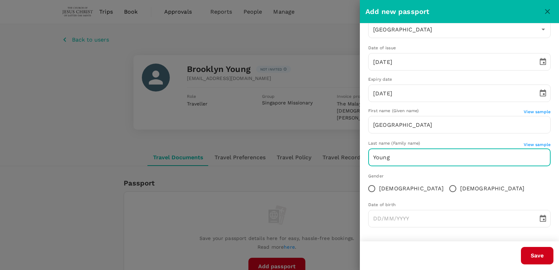
type input "Young"
click at [373, 189] on input "Female" at bounding box center [372, 188] width 15 height 15
radio input "true"
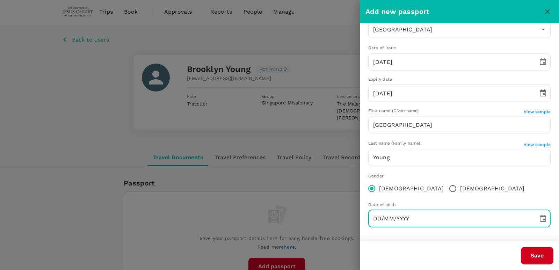
click at [407, 220] on input "DD/MM/YYYY" at bounding box center [451, 218] width 165 height 17
paste input "30/11/2005"
type input "30/11/2005"
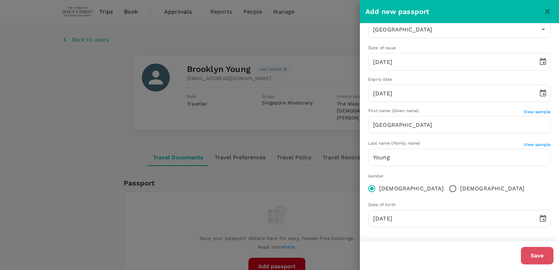
click at [523, 257] on button "Save" at bounding box center [537, 255] width 33 height 17
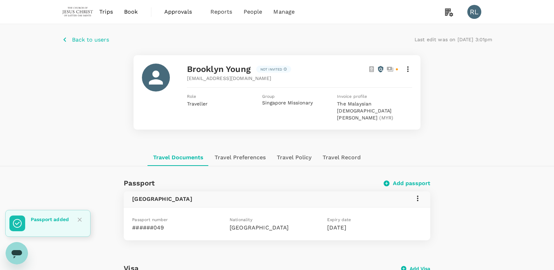
click at [81, 42] on span "Back to users" at bounding box center [90, 39] width 37 height 7
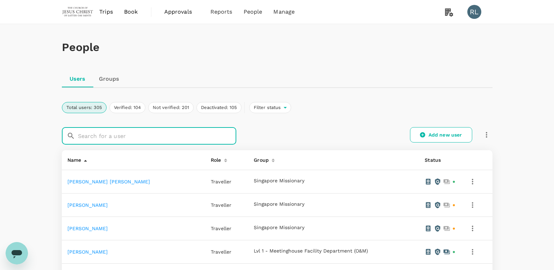
click at [117, 136] on input "text" at bounding box center [157, 135] width 158 height 17
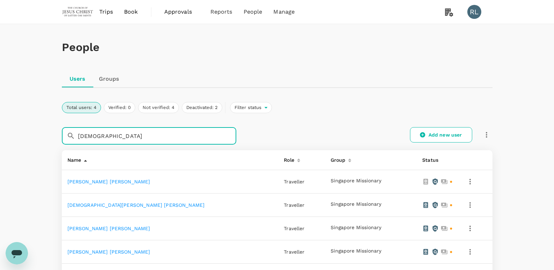
type input "Christian"
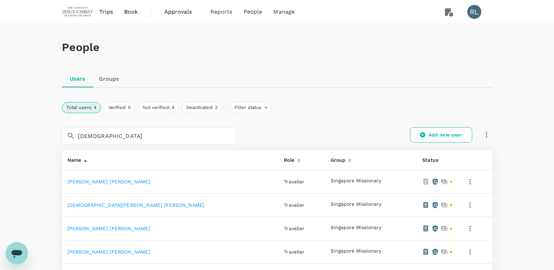
click at [79, 179] on link "Caleb Karl Christian" at bounding box center [108, 182] width 83 height 6
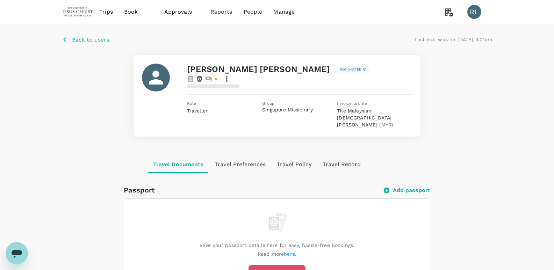
click at [272, 266] on button "Add passport" at bounding box center [277, 273] width 57 height 17
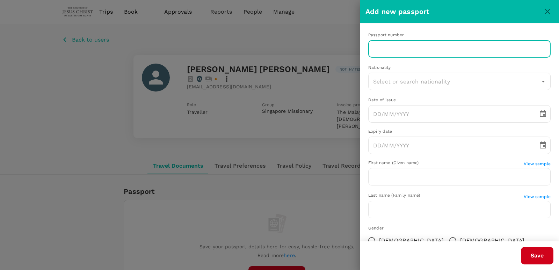
click at [406, 48] on input "text" at bounding box center [460, 48] width 183 height 17
paste input "A71659826"
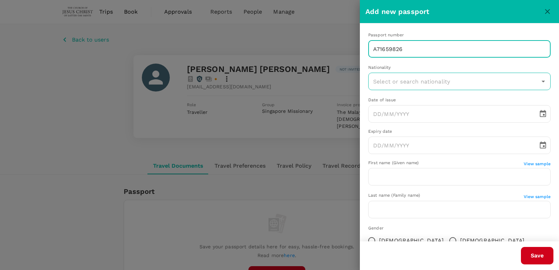
type input "A71659826"
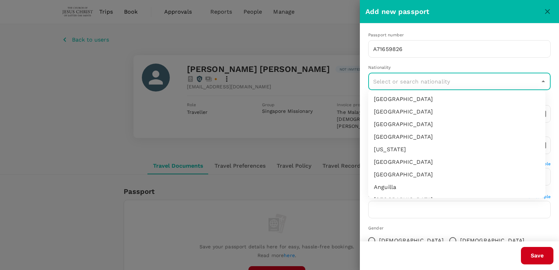
click at [471, 76] on input "text" at bounding box center [455, 81] width 166 height 13
click at [407, 184] on li "[GEOGRAPHIC_DATA]" at bounding box center [457, 187] width 177 height 13
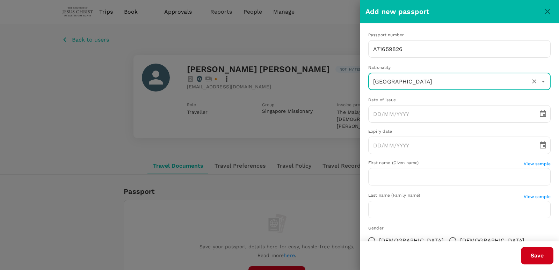
type input "[GEOGRAPHIC_DATA]"
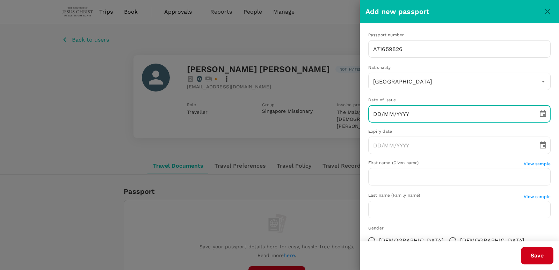
click at [447, 115] on input "DD/MM/YYYY" at bounding box center [451, 113] width 165 height 17
paste input "15/07/2025"
type input "15/07/2025"
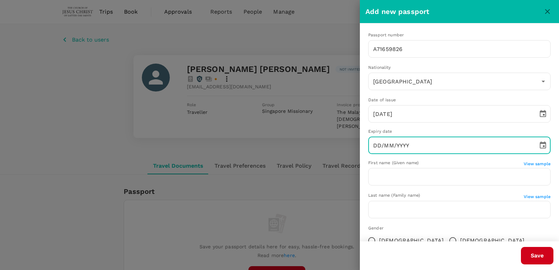
click at [421, 149] on input "DD/MM/YYYY" at bounding box center [451, 145] width 165 height 17
paste input "14/07/2035"
type input "14/07/2035"
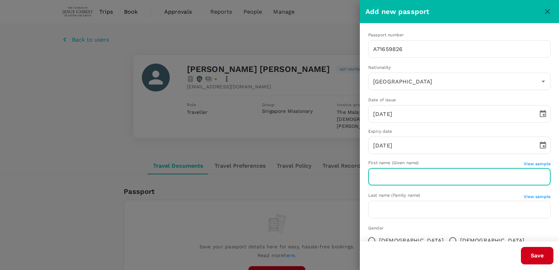
click at [434, 176] on input "text" at bounding box center [460, 176] width 183 height 17
paste input "Caleb Karl"
type input "Caleb Karl"
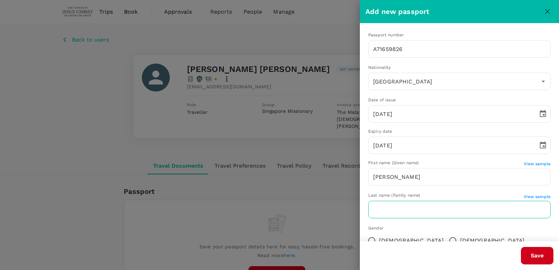
click at [459, 212] on input "text" at bounding box center [460, 209] width 183 height 17
paste input "Christian"
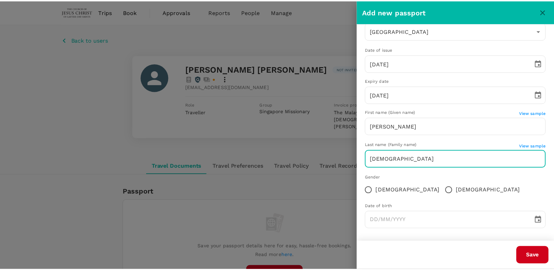
scroll to position [52, 0]
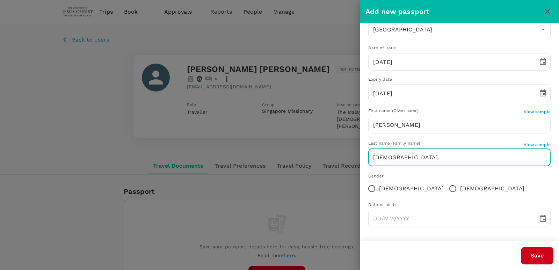
type input "Christian"
click at [446, 190] on input "Male" at bounding box center [453, 188] width 15 height 15
radio input "true"
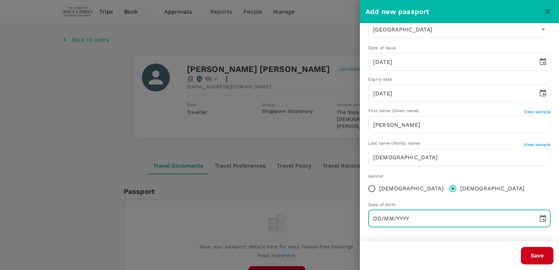
click at [401, 220] on input "DD/MM/YYYY" at bounding box center [451, 218] width 165 height 17
paste input "16/12/2006"
type input "16/12/2006"
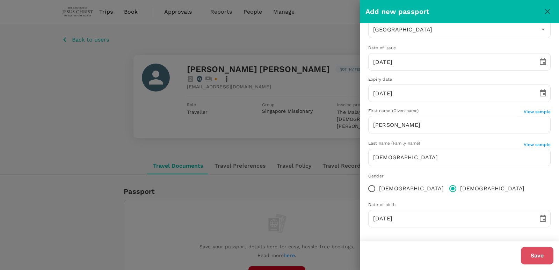
click at [533, 256] on button "Save" at bounding box center [537, 255] width 33 height 17
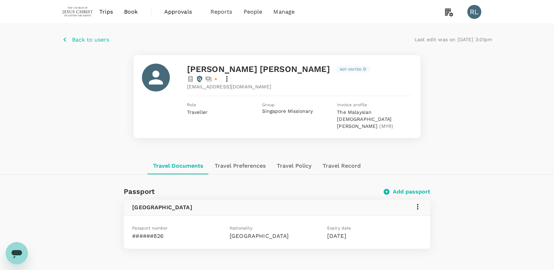
click at [88, 39] on span "Back to users" at bounding box center [90, 39] width 37 height 7
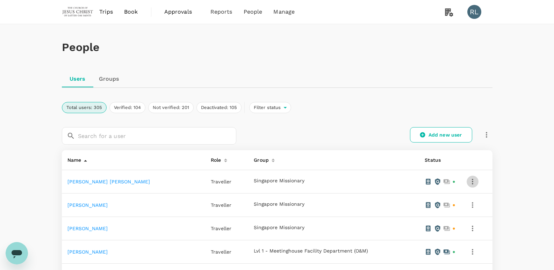
click at [472, 183] on icon "button" at bounding box center [472, 182] width 1 height 6
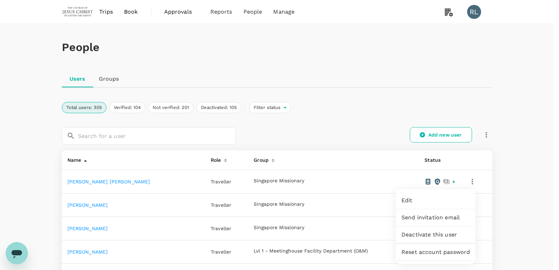
click at [364, 127] on div at bounding box center [279, 135] width 559 height 270
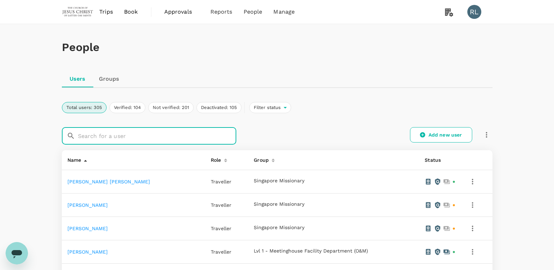
click at [125, 134] on input "text" at bounding box center [157, 135] width 158 height 17
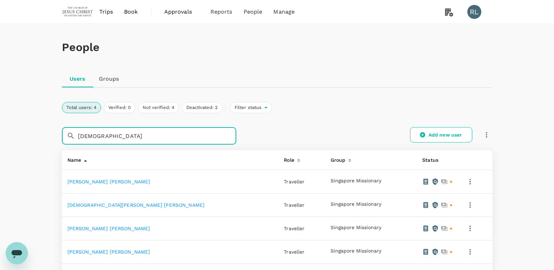
type input "christian"
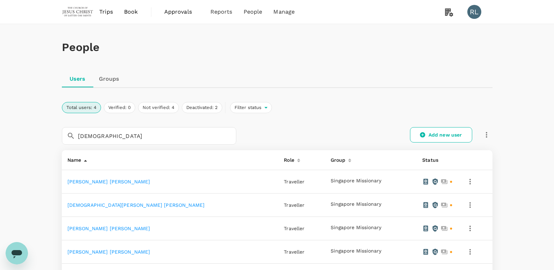
click at [95, 183] on link "Caleb Karl Christian" at bounding box center [108, 182] width 83 height 6
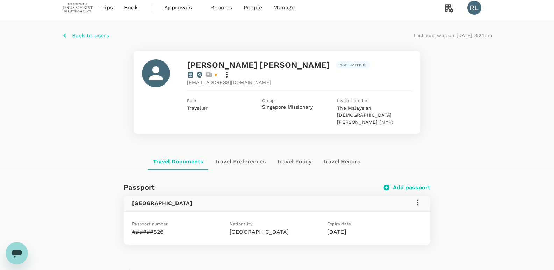
scroll to position [0, 0]
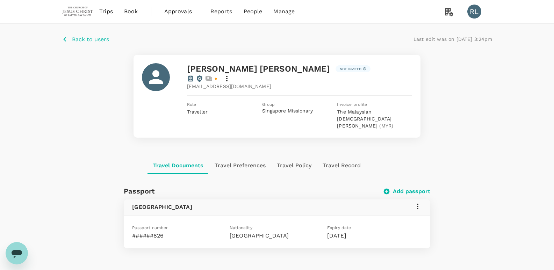
click at [100, 41] on span "Back to users" at bounding box center [90, 39] width 37 height 7
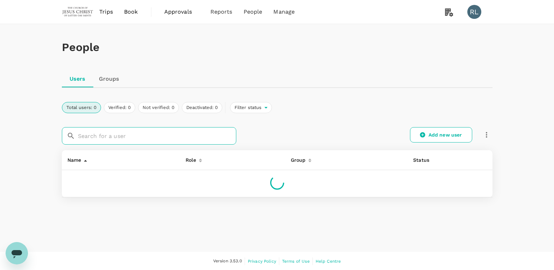
click at [152, 137] on input "text" at bounding box center [157, 135] width 158 height 17
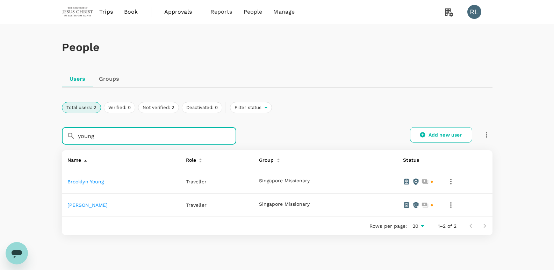
click at [108, 137] on input "young" at bounding box center [157, 135] width 158 height 17
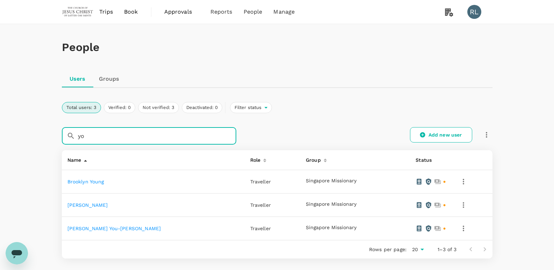
type input "y"
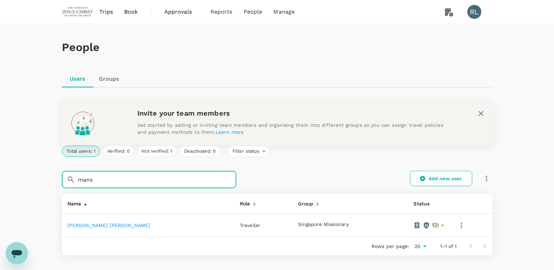
type input "mans"
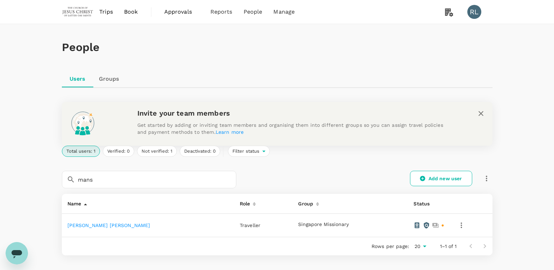
click at [117, 226] on link "McKay Matthew Mansfield" at bounding box center [108, 226] width 83 height 6
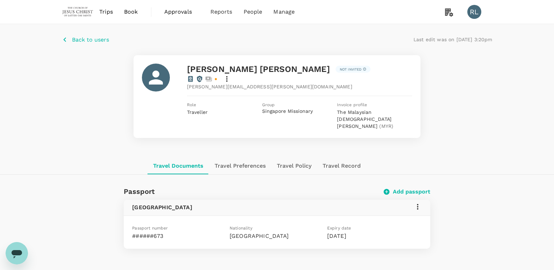
click at [85, 40] on span "Back to users" at bounding box center [90, 39] width 37 height 7
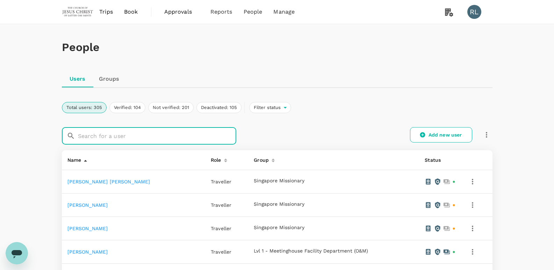
click at [129, 137] on input "text" at bounding box center [157, 135] width 158 height 17
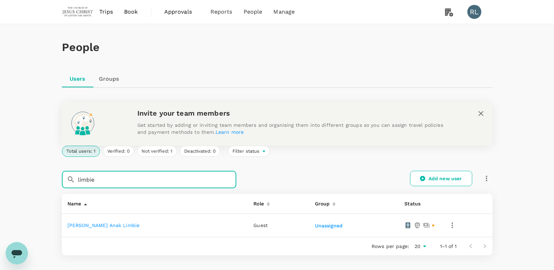
type input "limbie"
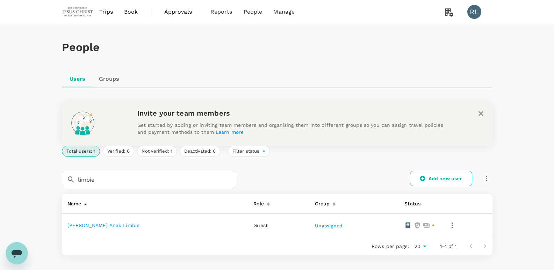
click at [99, 224] on link "Lawrence Hilary Bana Anak Limbie" at bounding box center [103, 226] width 72 height 6
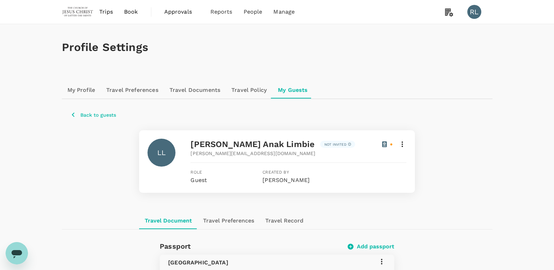
scroll to position [70, 0]
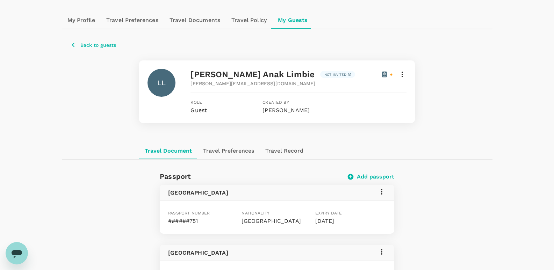
click at [102, 45] on p "Back to guests" at bounding box center [98, 45] width 36 height 7
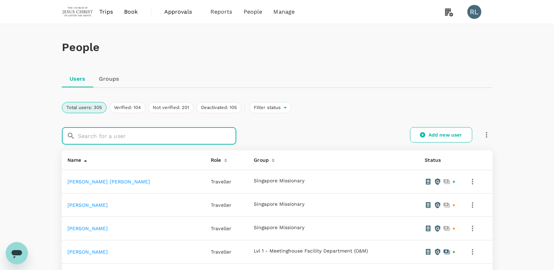
click at [100, 133] on input "text" at bounding box center [157, 135] width 158 height 17
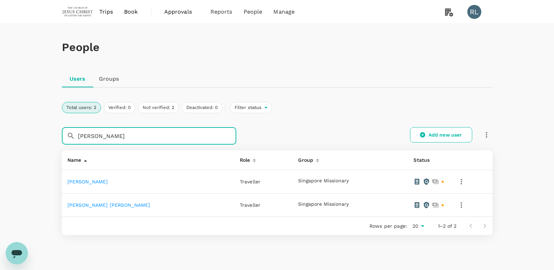
type input "seth"
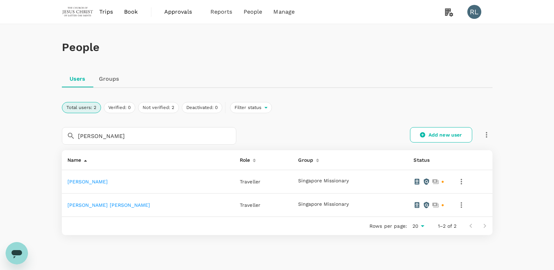
click at [79, 185] on td "Michael Seth Lambert" at bounding box center [148, 181] width 172 height 23
click at [84, 182] on link "Michael Seth Lambert" at bounding box center [87, 182] width 41 height 6
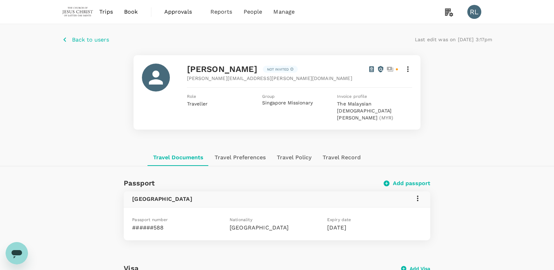
click at [78, 36] on span "Back to users" at bounding box center [90, 39] width 37 height 7
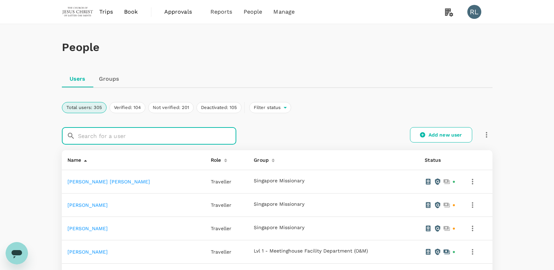
click at [130, 140] on input "text" at bounding box center [157, 135] width 158 height 17
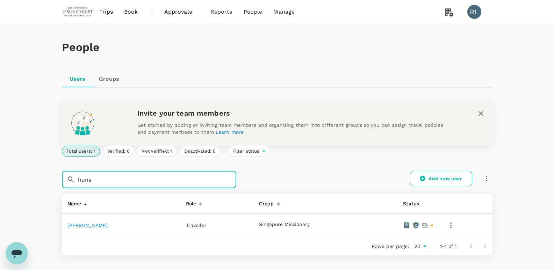
type input "huns"
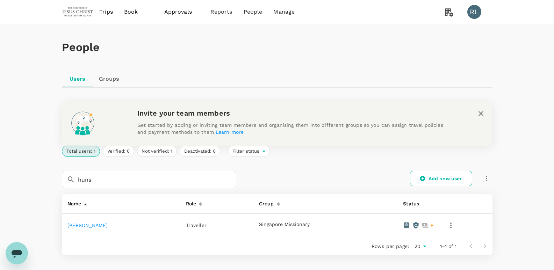
click at [87, 227] on link "Abraham George Hunsaker" at bounding box center [87, 226] width 41 height 6
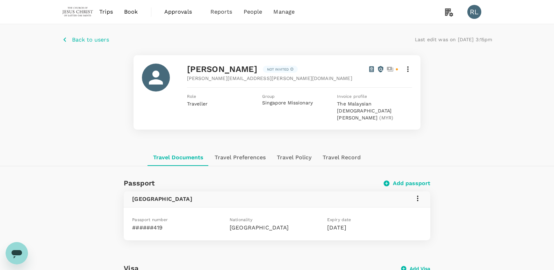
click at [85, 39] on span "Back to users" at bounding box center [90, 39] width 37 height 7
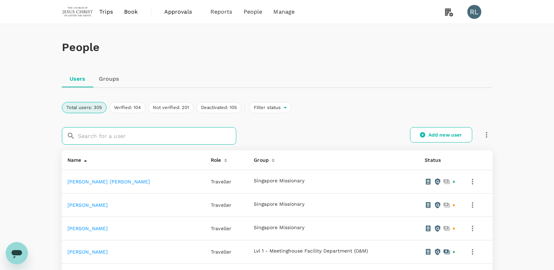
click at [112, 137] on input "text" at bounding box center [157, 135] width 158 height 17
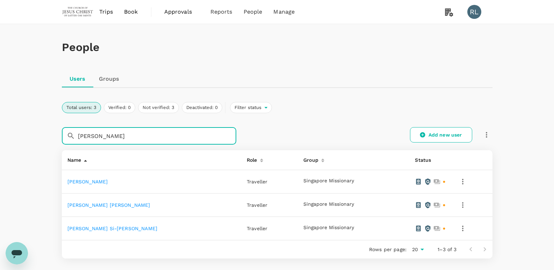
type input "spencer"
click at [100, 178] on td "Sebastien Gabriel Spencer" at bounding box center [152, 181] width 180 height 23
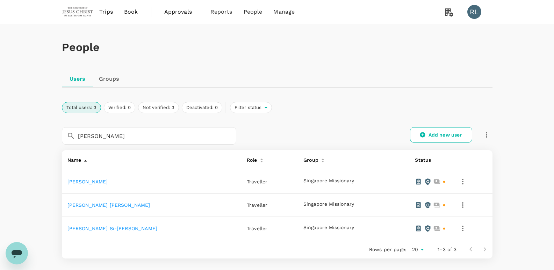
click at [108, 181] on link "Sebastien Gabriel Spencer" at bounding box center [87, 182] width 41 height 6
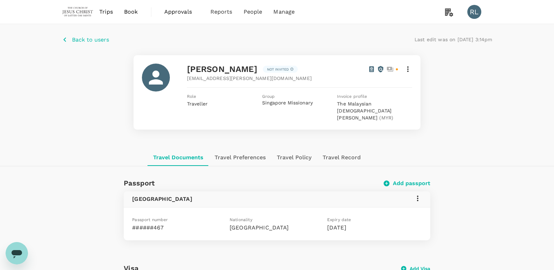
click at [81, 37] on span "Back to users" at bounding box center [90, 39] width 37 height 7
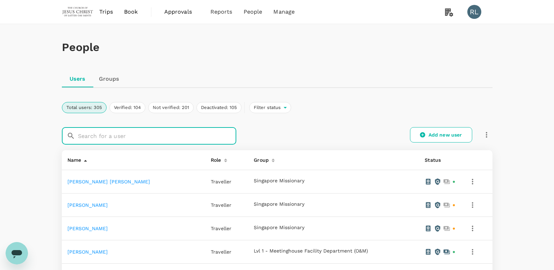
click at [119, 140] on input "text" at bounding box center [157, 135] width 158 height 17
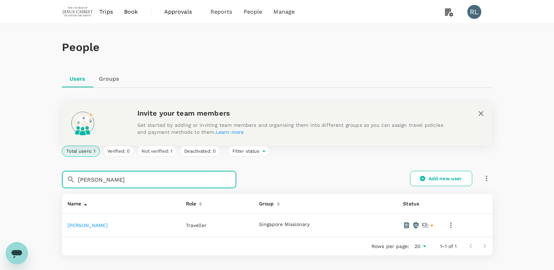
type input "perkins"
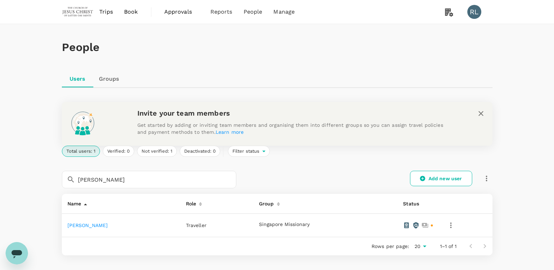
click at [99, 224] on link "Emily Nicole Perkins" at bounding box center [87, 226] width 41 height 6
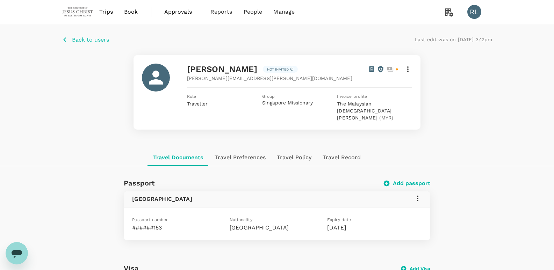
click at [109, 39] on span "Back to users" at bounding box center [90, 39] width 37 height 7
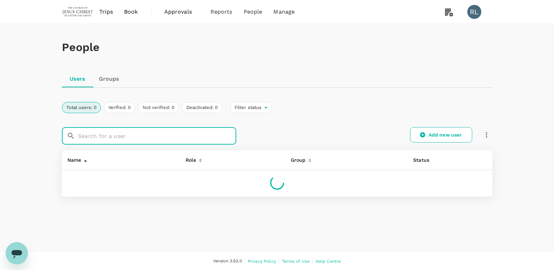
click at [141, 140] on input "text" at bounding box center [157, 135] width 158 height 17
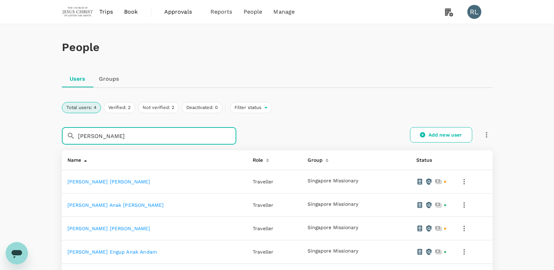
type input "wilson"
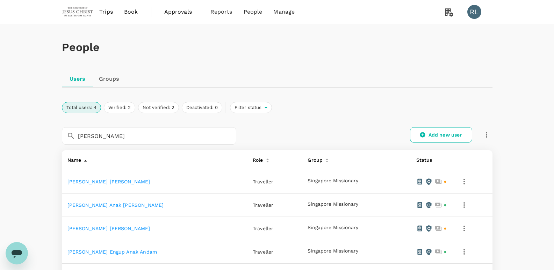
click at [106, 181] on link "Hailey Alexa Wilson" at bounding box center [108, 182] width 83 height 6
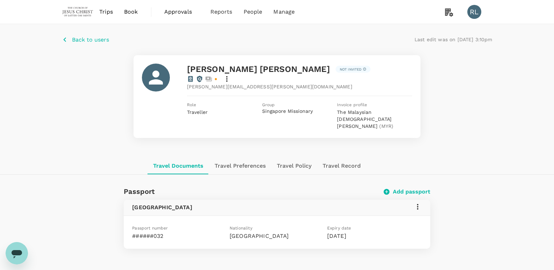
click at [70, 36] on button "Back to users" at bounding box center [85, 39] width 47 height 9
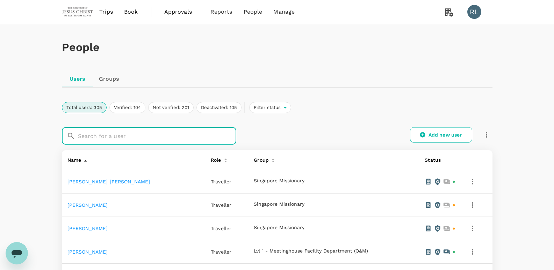
click at [98, 134] on input "text" at bounding box center [157, 135] width 158 height 17
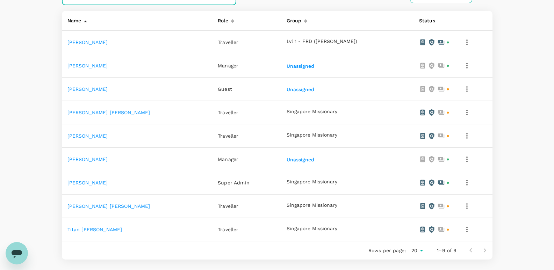
scroll to position [140, 0]
type input "tan"
click at [100, 207] on link "[PERSON_NAME] [PERSON_NAME]" at bounding box center [108, 206] width 83 height 6
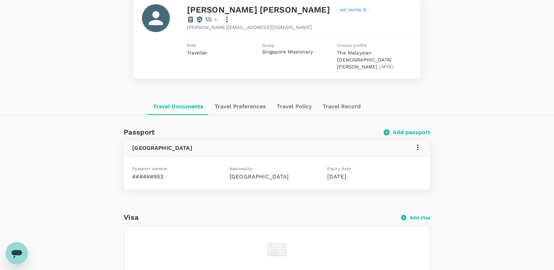
scroll to position [0, 0]
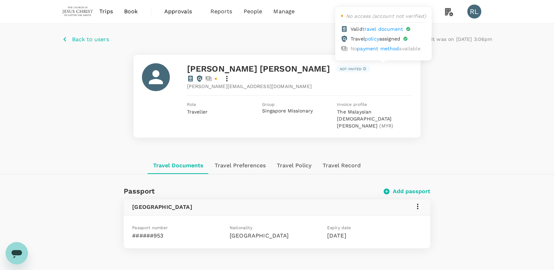
click at [193, 76] on icon at bounding box center [190, 79] width 5 height 6
click at [376, 29] on link "travel document" at bounding box center [383, 29] width 41 height 6
click at [481, 138] on div "Back to users Last edit was on 02 Oct 2025, 3:06pm Tiffani Jia Qian Tan Not inv…" at bounding box center [277, 91] width 554 height 134
click at [94, 41] on span "Back to users" at bounding box center [90, 39] width 37 height 7
